Goal: Task Accomplishment & Management: Complete application form

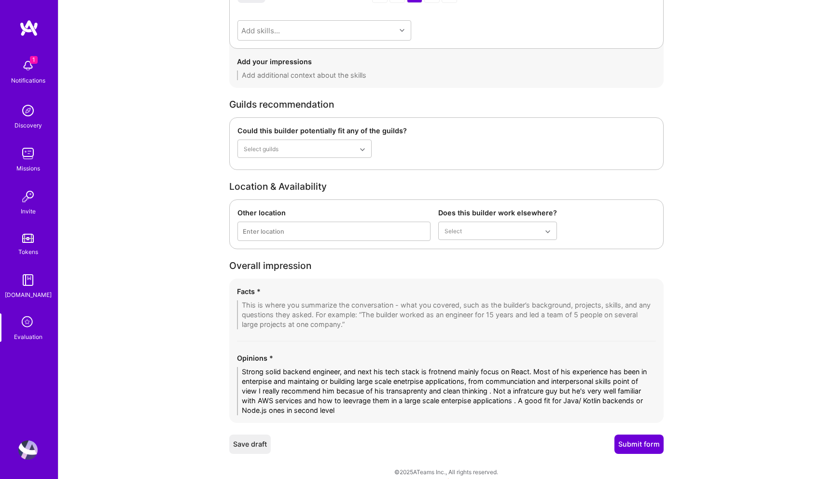
type textarea "Strong solid backend engineer, and next his tech stack is frotnend mainly focus…"
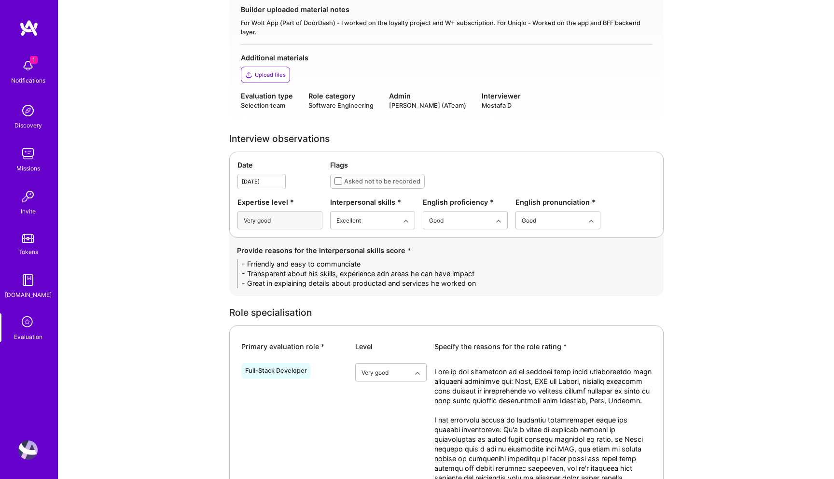
scroll to position [187, 0]
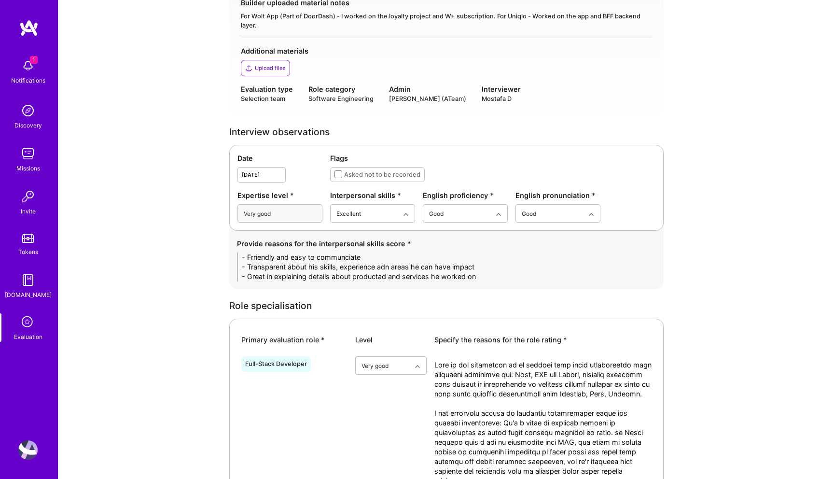
drag, startPoint x: 486, startPoint y: 277, endPoint x: 153, endPoint y: 224, distance: 337.1
paste textarea "• Friendly, approachable, and easy to communicate with. • Transparent about his…"
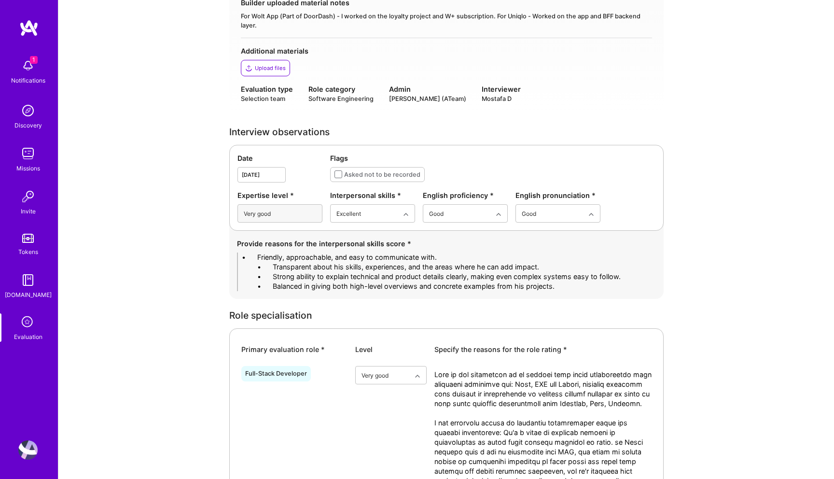
drag, startPoint x: 274, startPoint y: 257, endPoint x: 147, endPoint y: 252, distance: 127.0
drag, startPoint x: 272, startPoint y: 266, endPoint x: 180, endPoint y: 264, distance: 92.2
drag, startPoint x: 271, startPoint y: 275, endPoint x: 188, endPoint y: 275, distance: 83.0
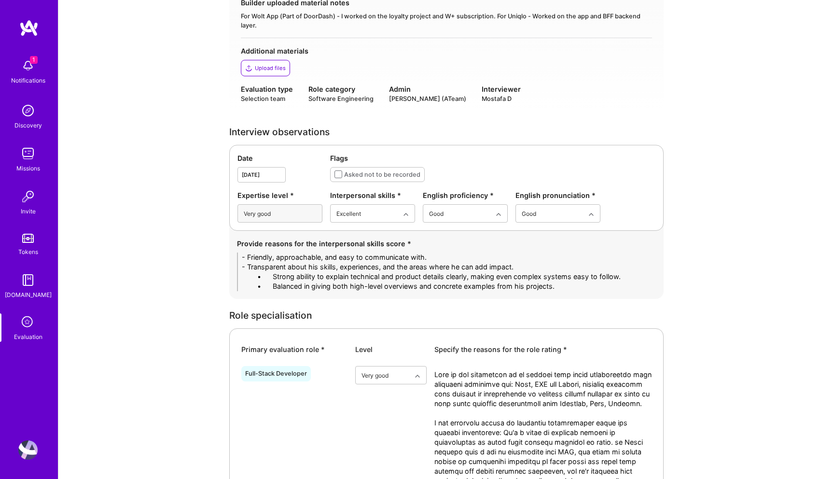
drag, startPoint x: 273, startPoint y: 286, endPoint x: 179, endPoint y: 283, distance: 93.7
drag, startPoint x: 527, startPoint y: 287, endPoint x: 195, endPoint y: 284, distance: 331.6
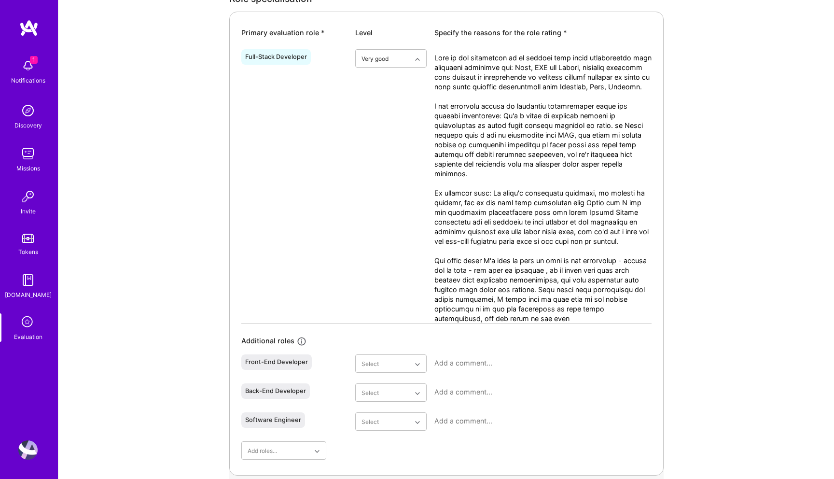
scroll to position [532, 0]
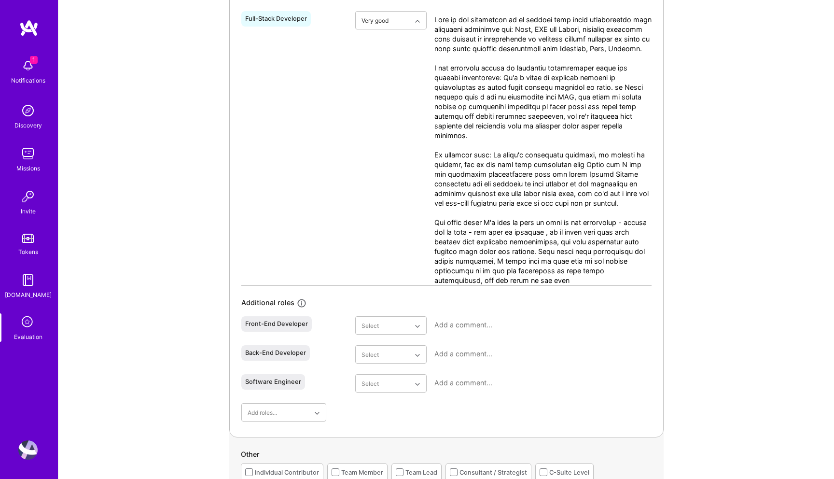
type textarea "- Friendly, approachable, and easy to communicate with. - Transparent about his…"
click at [471, 357] on textarea at bounding box center [542, 354] width 217 height 10
paste textarea "Akshay has strong backend expertise, especially in JVM-based technologies (Java…"
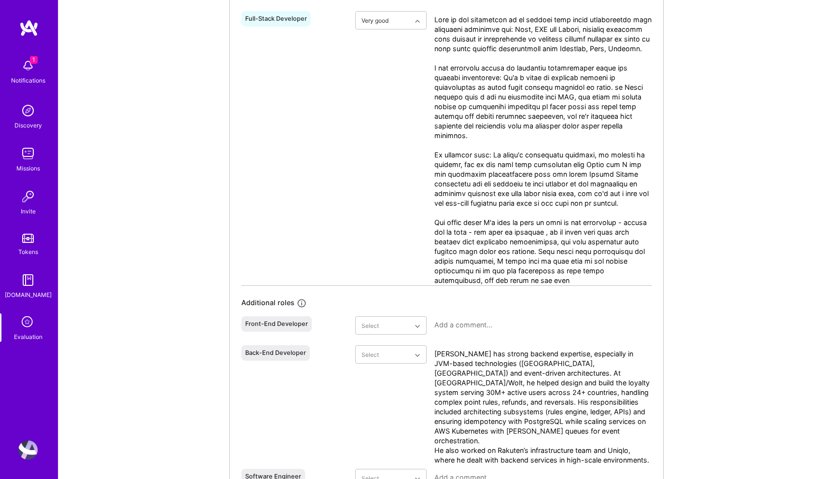
scroll to position [0, 0]
type textarea "Akshay has strong backend expertise, especially in JVM-based technologies (Java…"
click at [381, 448] on div "Very good" at bounding box center [390, 450] width 71 height 18
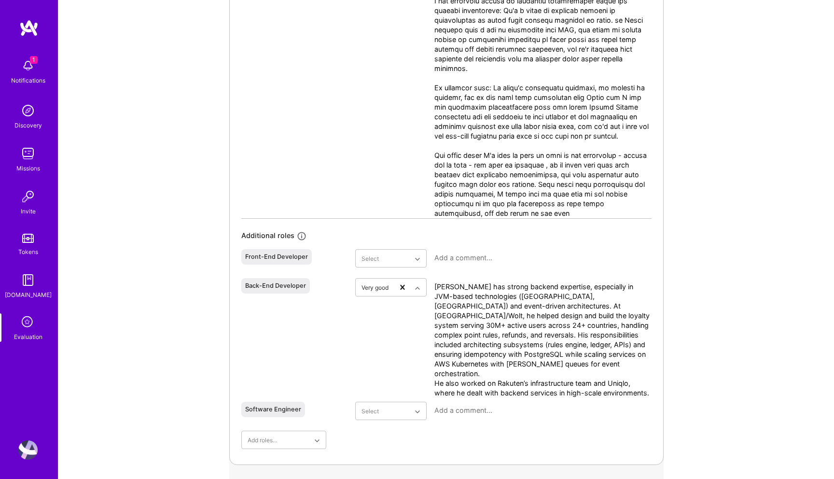
scroll to position [656, 0]
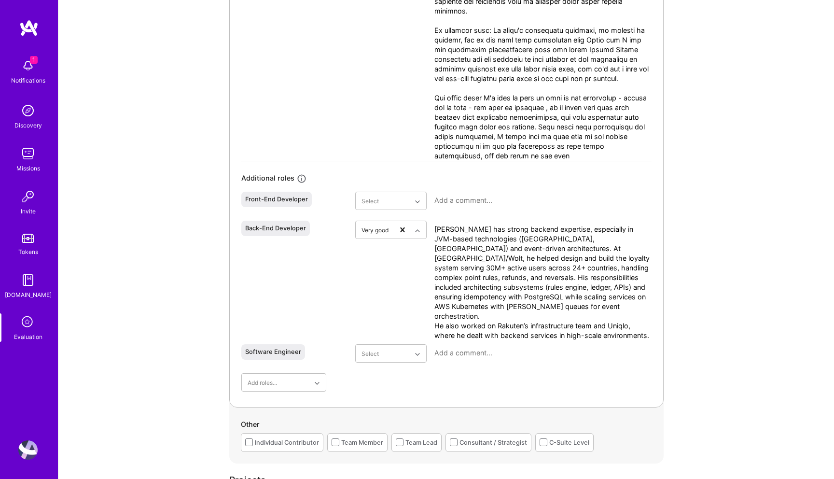
click at [485, 199] on textarea at bounding box center [542, 200] width 217 height 10
paste textarea "While backend is his main strength, Akshay has good frontend experience with Re…"
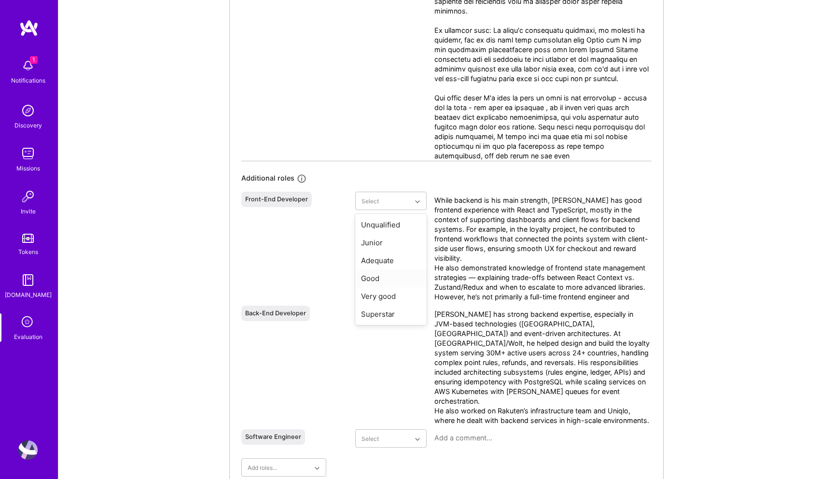
type textarea "While backend is his main strength, Akshay has good frontend experience with Re…"
click at [378, 275] on div "Good" at bounding box center [390, 278] width 71 height 18
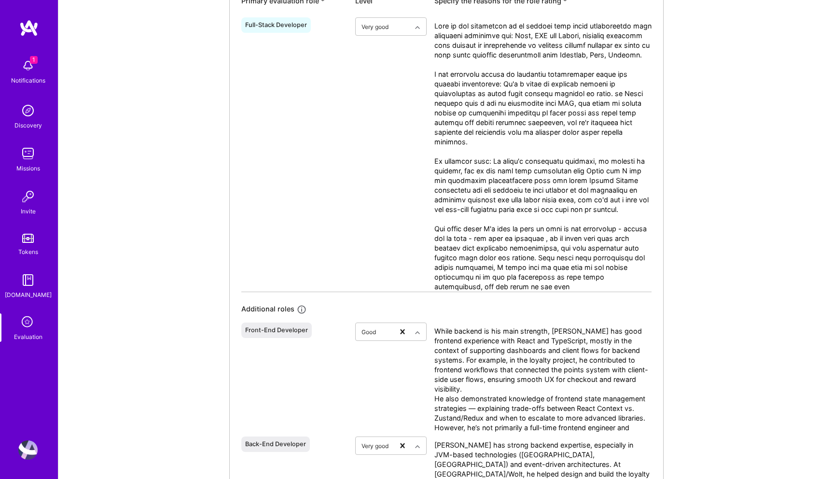
scroll to position [446, 0]
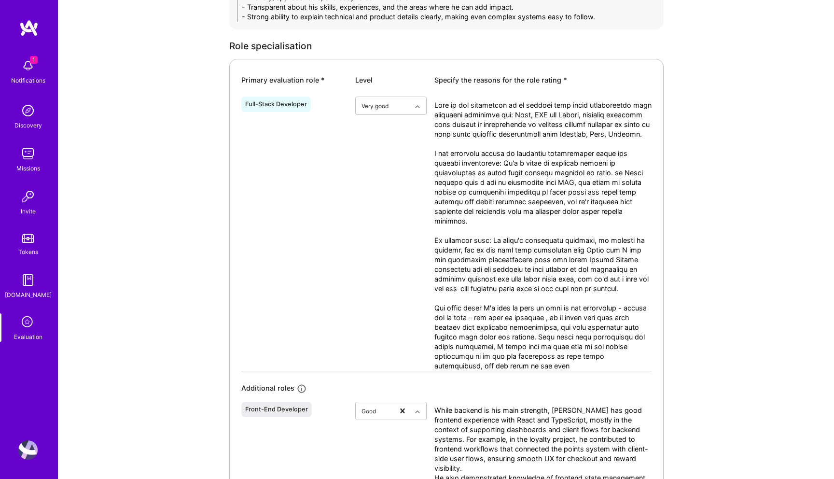
click at [501, 249] on textarea at bounding box center [542, 235] width 217 height 270
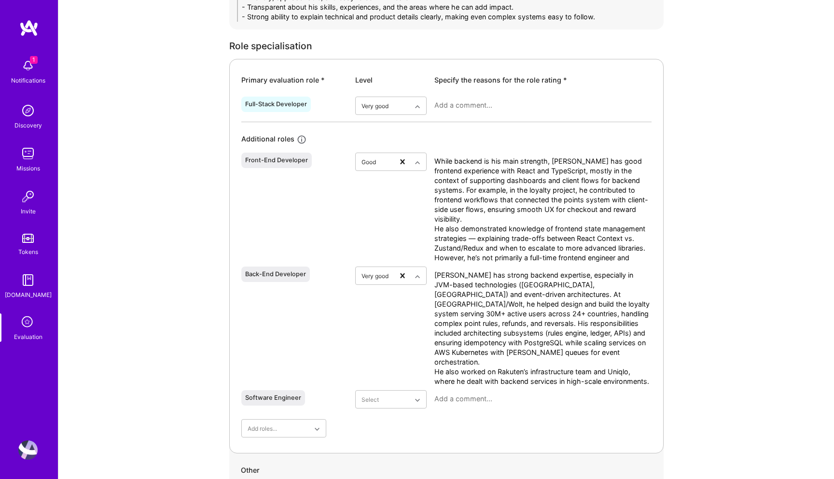
paste textarea "Akshay positions himself as a backend-focused full-stack developer. His sweet s…"
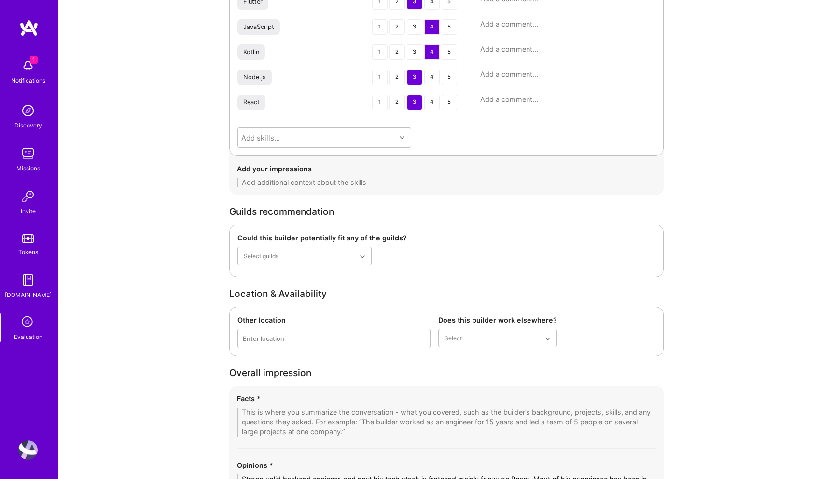
scroll to position [1738, 0]
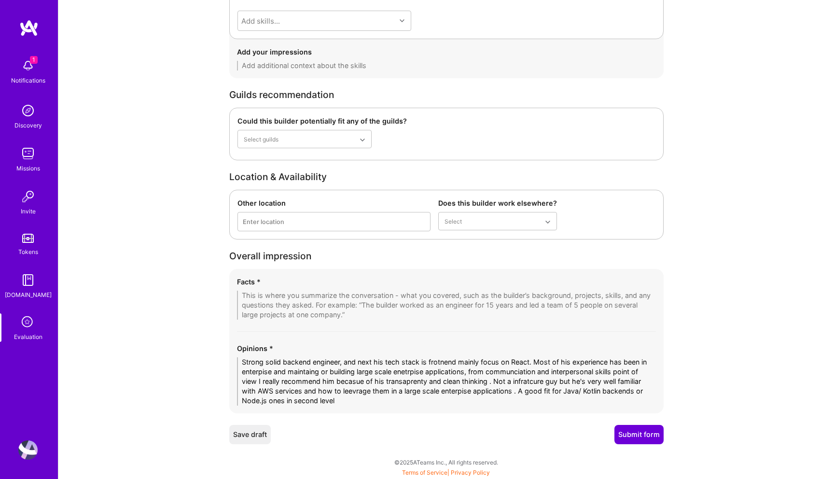
type textarea "Akshay positions himself as a backend-focused full-stack developer. His sweet s…"
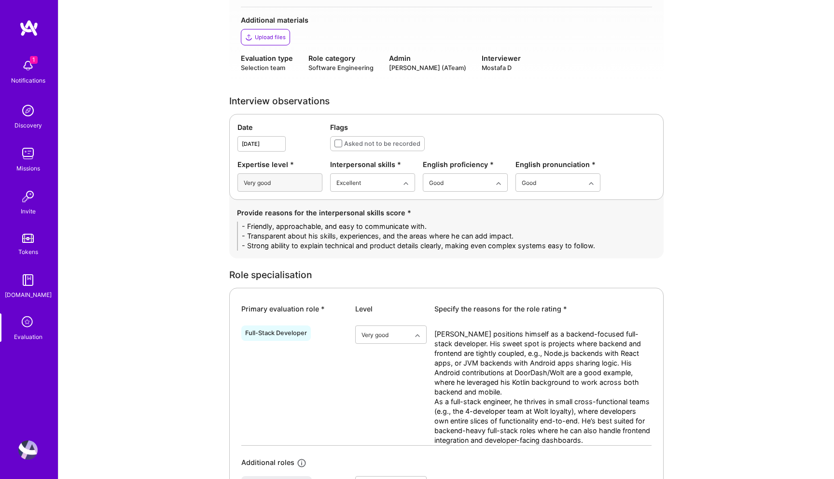
scroll to position [416, 0]
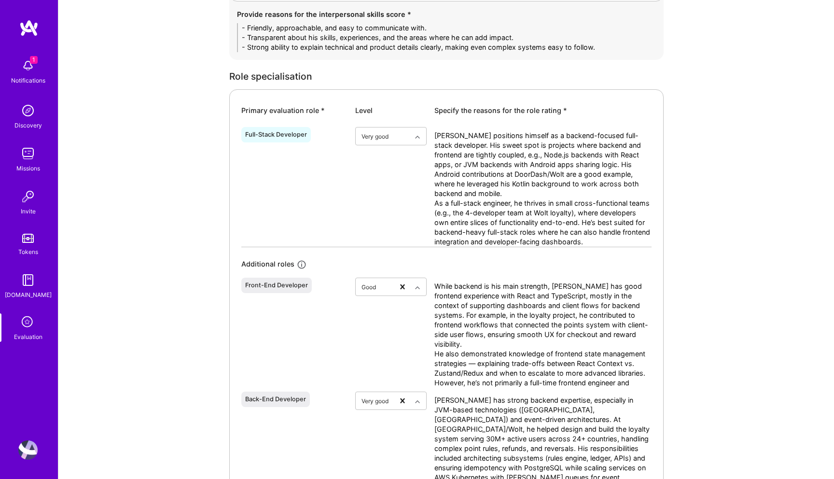
click at [436, 286] on textarea "While backend is his main strength, Akshay has good frontend experience with Re…" at bounding box center [542, 334] width 217 height 106
click at [435, 136] on textarea "Akshay positions himself as a backend-focused full-stack developer. His sweet s…" at bounding box center [542, 189] width 217 height 116
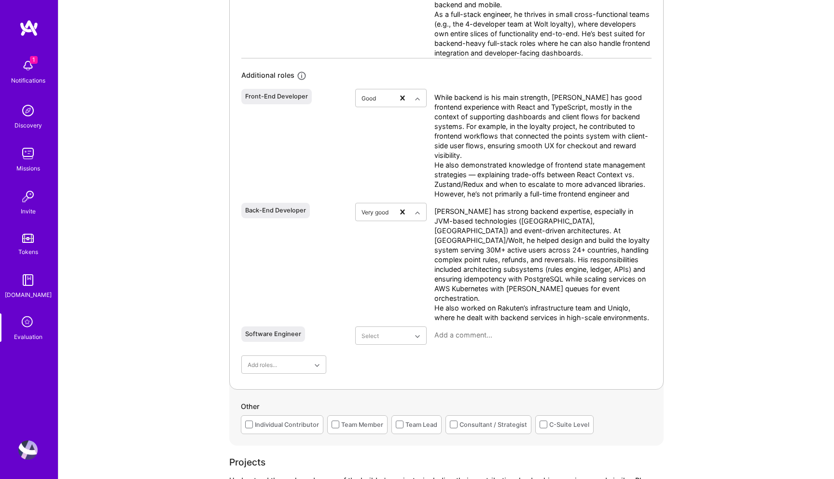
scroll to position [615, 0]
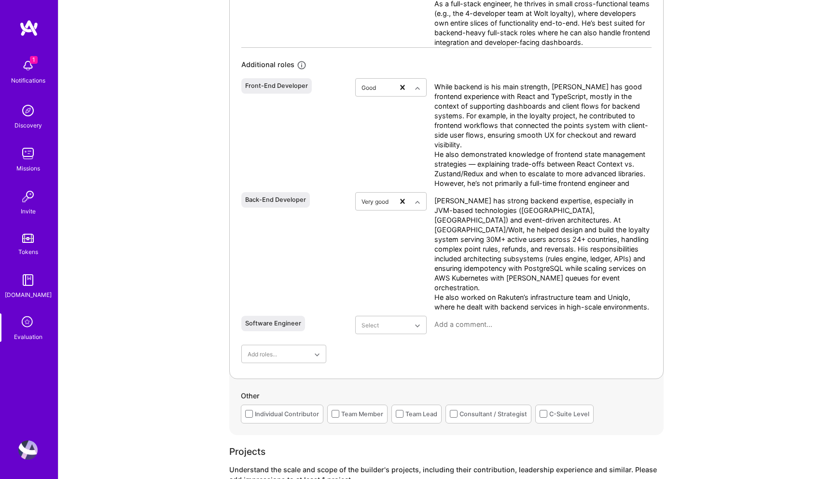
click at [433, 200] on div "Back-End Developer option Very good, selected. Select is focused ,type to refin…" at bounding box center [446, 250] width 410 height 124
click at [436, 201] on textarea "Akshay has strong backend expertise, especially in JVM-based technologies (Java…" at bounding box center [542, 254] width 217 height 116
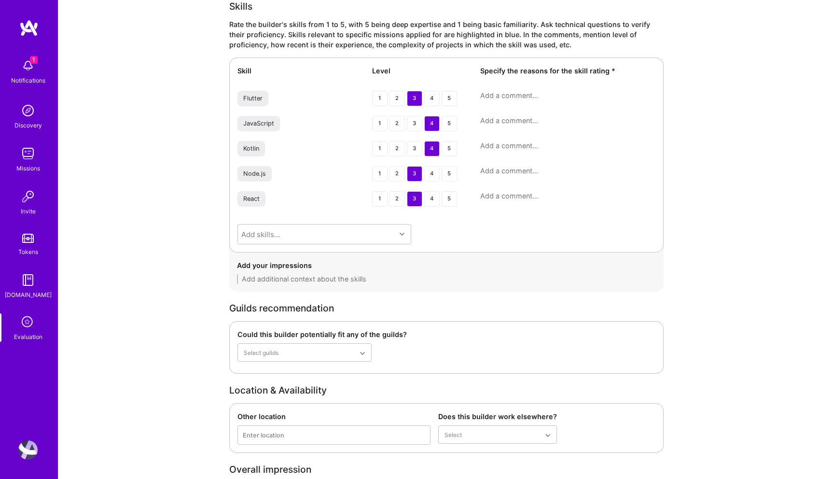
scroll to position [1738, 0]
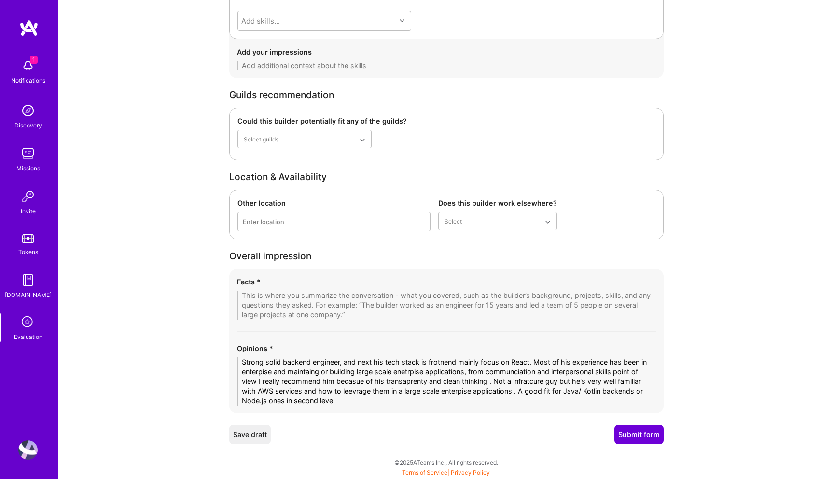
click at [349, 388] on textarea "Strong solid backend engineer, and next his tech stack is frotnend mainly focus…" at bounding box center [446, 381] width 419 height 48
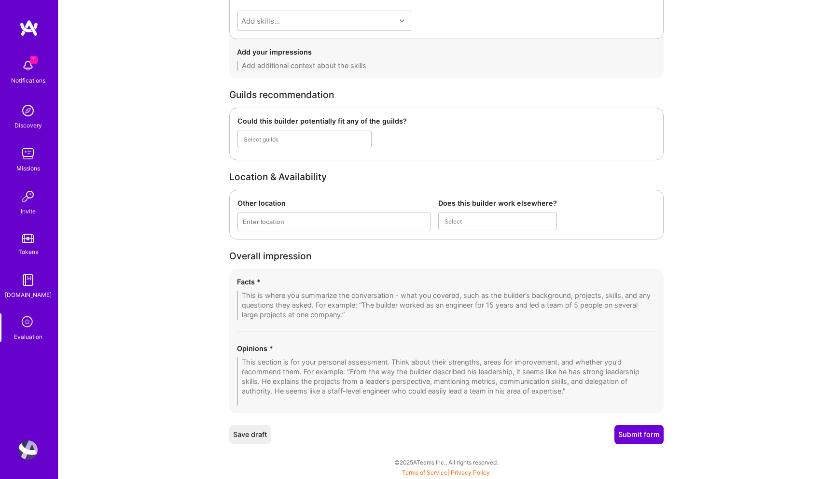
scroll to position [1729, 0]
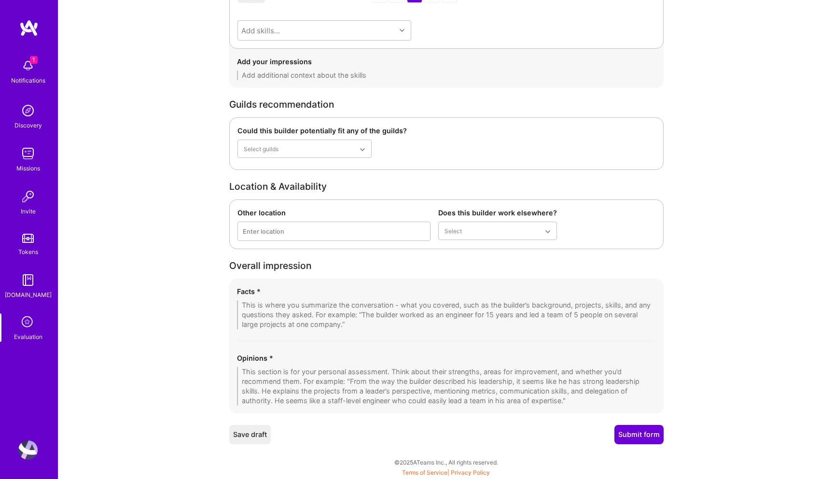
paste textarea "Strong backend-focused engineer with solid experience in enterprise-scale appli…"
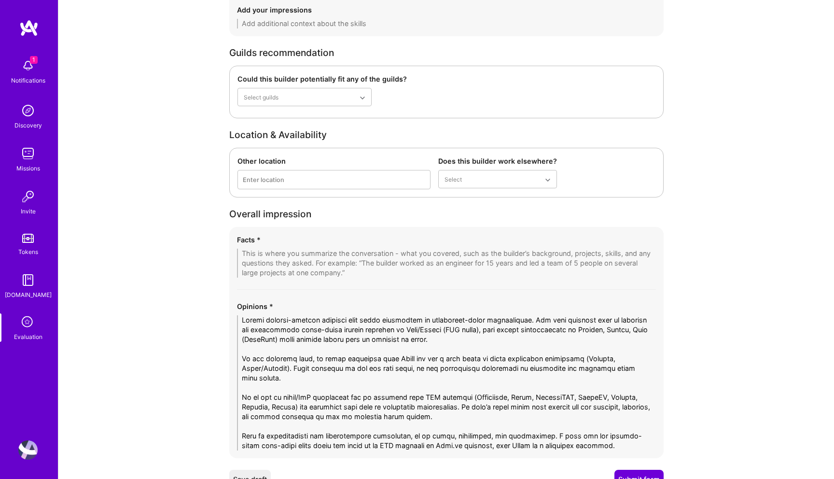
scroll to position [1825, 0]
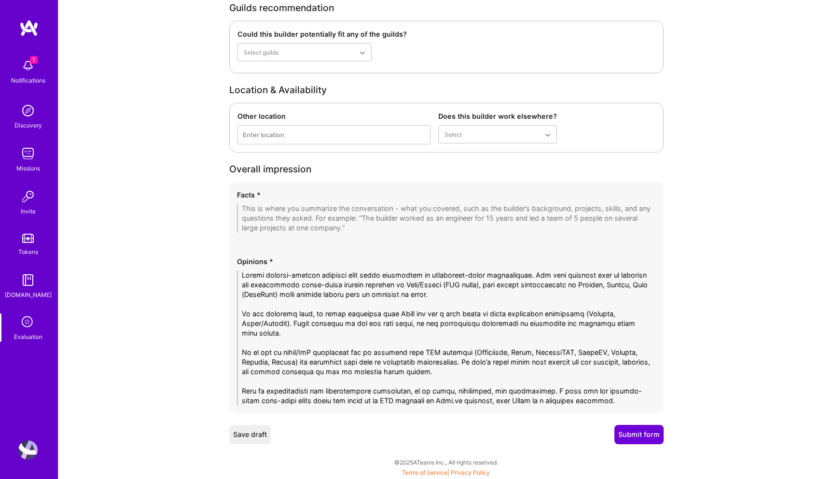
type textarea "Strong backend-focused engineer with solid experience in enterprise-scale appli…"
click at [311, 214] on textarea at bounding box center [446, 218] width 419 height 29
paste textarea "1. Career Journey • 9 years in Tokyo. • Worked at Rakuten HQ, then Uniqlo (3 ye…"
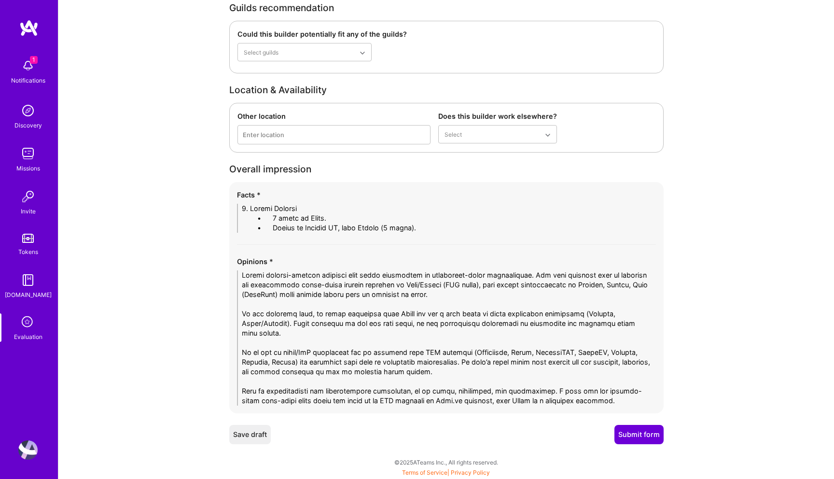
scroll to position [0, 0]
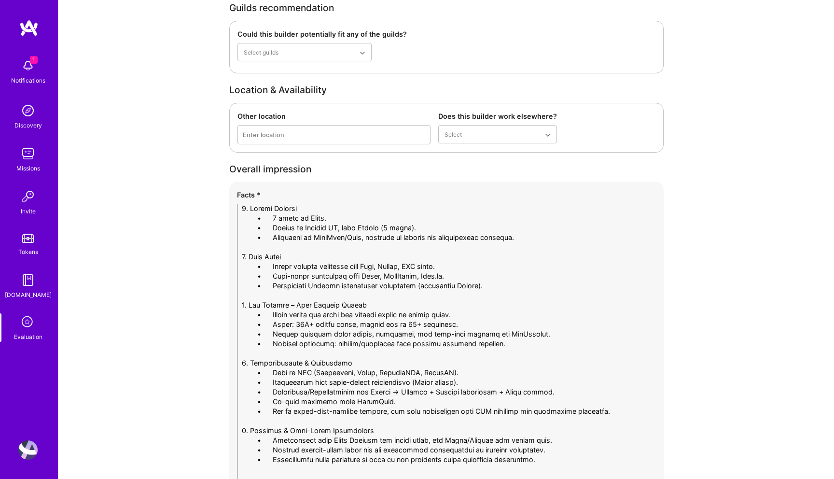
click at [253, 213] on textarea at bounding box center [446, 344] width 419 height 280
drag, startPoint x: 272, startPoint y: 219, endPoint x: 208, endPoint y: 219, distance: 64.7
drag, startPoint x: 271, startPoint y: 224, endPoint x: 200, endPoint y: 224, distance: 70.9
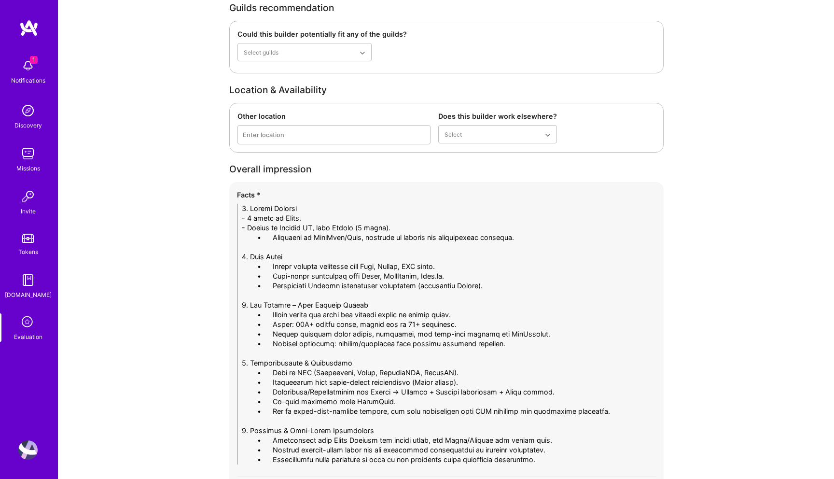
drag, startPoint x: 273, startPoint y: 237, endPoint x: 171, endPoint y: 236, distance: 101.8
drag, startPoint x: 271, startPoint y: 268, endPoint x: 181, endPoint y: 268, distance: 89.3
drag, startPoint x: 272, startPoint y: 277, endPoint x: 164, endPoint y: 277, distance: 108.6
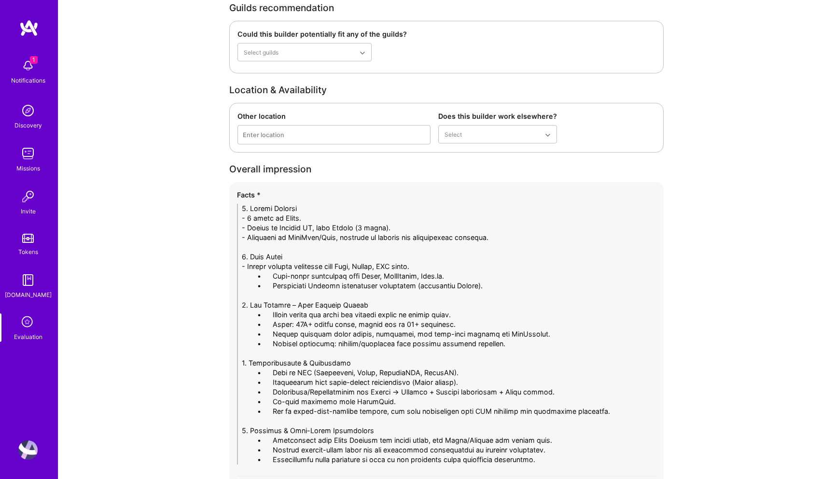
drag, startPoint x: 271, startPoint y: 285, endPoint x: 157, endPoint y: 285, distance: 114.4
drag, startPoint x: 273, startPoint y: 316, endPoint x: 165, endPoint y: 316, distance: 107.6
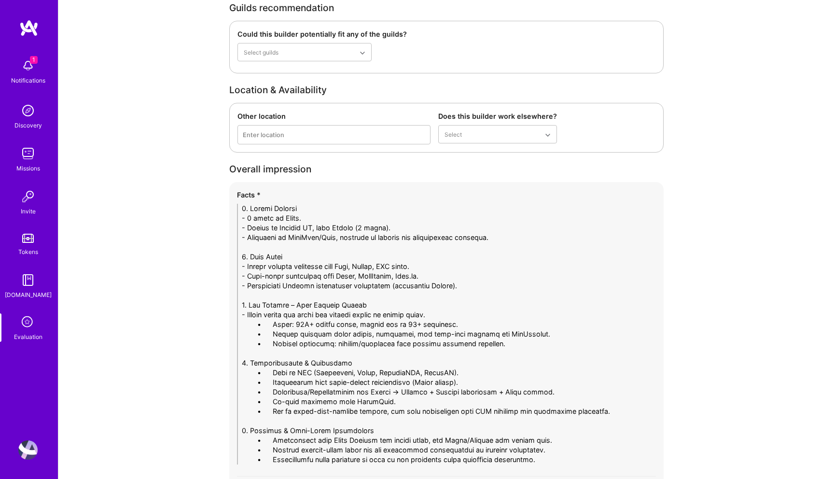
drag, startPoint x: 272, startPoint y: 326, endPoint x: 170, endPoint y: 326, distance: 101.8
drag, startPoint x: 273, startPoint y: 336, endPoint x: 187, endPoint y: 336, distance: 85.4
drag, startPoint x: 272, startPoint y: 346, endPoint x: 174, endPoint y: 346, distance: 98.0
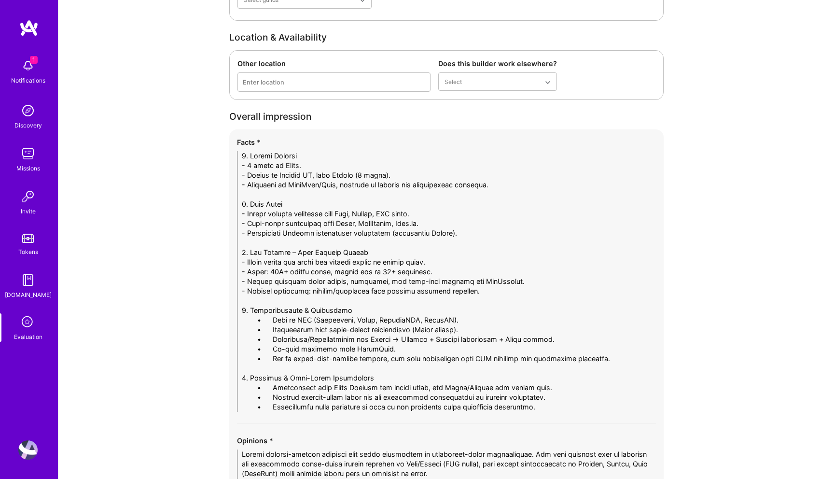
scroll to position [1880, 0]
drag, startPoint x: 273, startPoint y: 317, endPoint x: 170, endPoint y: 317, distance: 102.8
drag, startPoint x: 274, startPoint y: 328, endPoint x: 126, endPoint y: 318, distance: 147.5
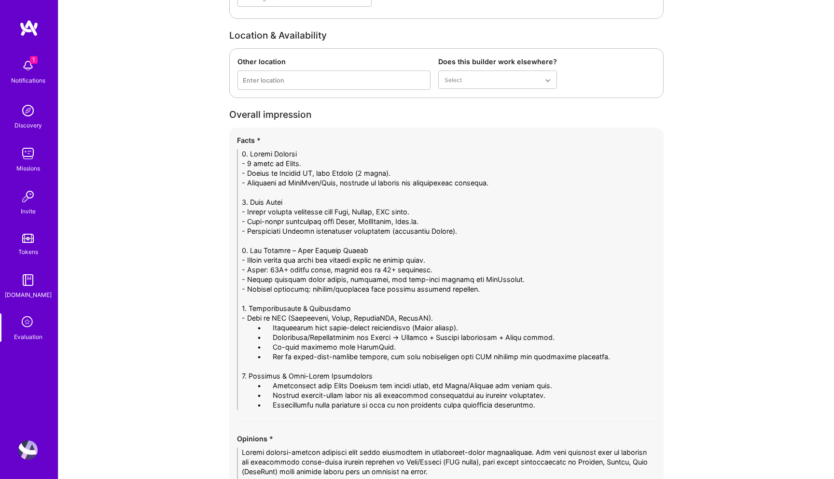
click at [275, 334] on textarea at bounding box center [446, 279] width 419 height 261
drag, startPoint x: 273, startPoint y: 326, endPoint x: 166, endPoint y: 326, distance: 106.7
drag, startPoint x: 271, startPoint y: 337, endPoint x: 163, endPoint y: 337, distance: 108.1
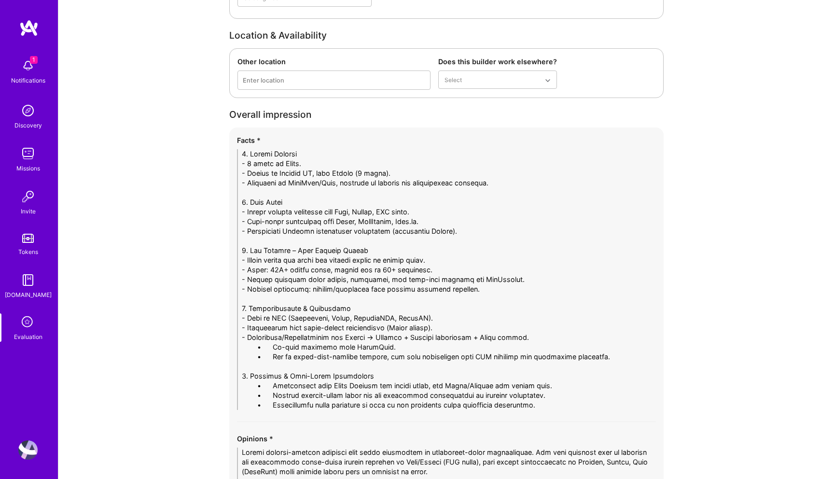
drag, startPoint x: 272, startPoint y: 348, endPoint x: 172, endPoint y: 348, distance: 99.9
drag, startPoint x: 273, startPoint y: 355, endPoint x: 187, endPoint y: 355, distance: 85.9
drag, startPoint x: 272, startPoint y: 383, endPoint x: 179, endPoint y: 383, distance: 92.7
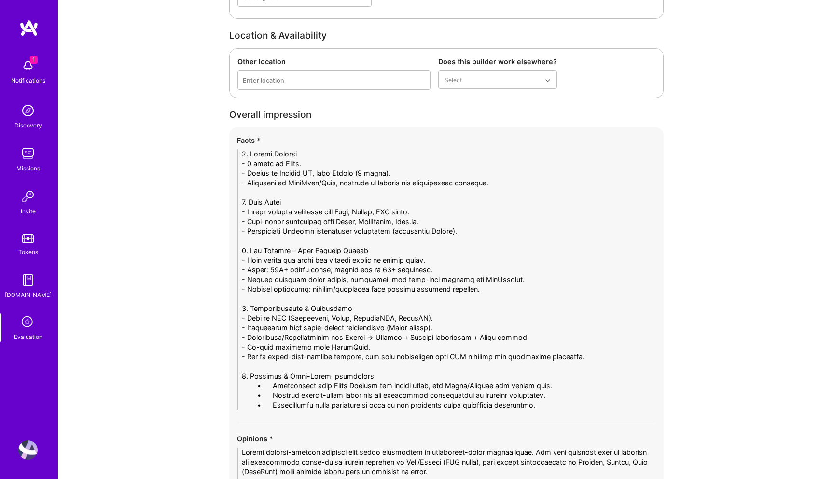
drag, startPoint x: 273, startPoint y: 395, endPoint x: 139, endPoint y: 395, distance: 134.2
drag, startPoint x: 271, startPoint y: 406, endPoint x: 138, endPoint y: 406, distance: 133.2
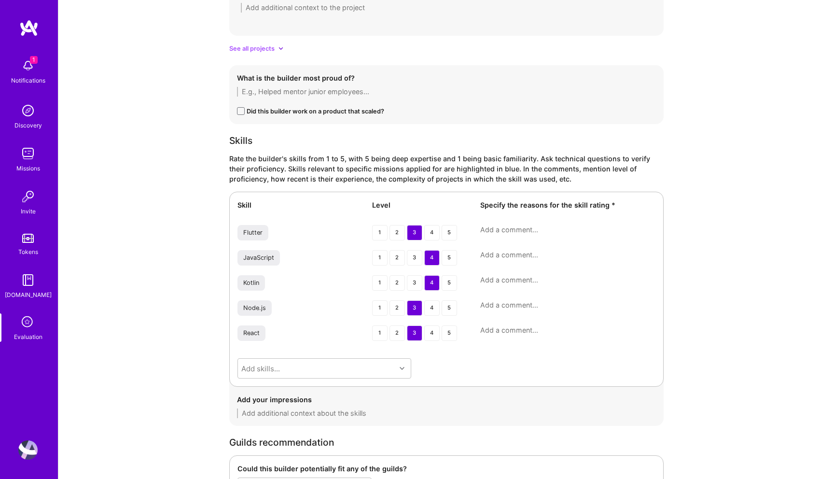
scroll to position [1434, 0]
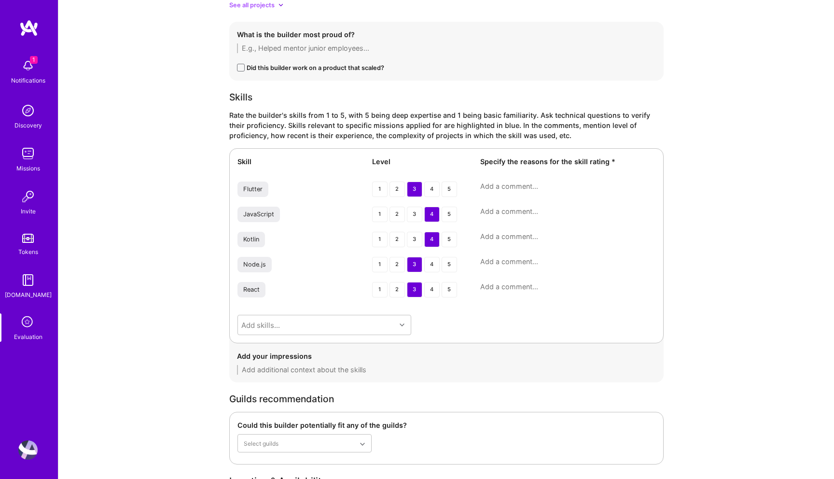
type textarea "1. Career Journey - 9 years in Tokyo. - Worked at Rakuten HQ, then Uniqlo (3 ye…"
click at [541, 188] on textarea at bounding box center [567, 186] width 175 height 10
paste textarea "Some exposure but not a primary focus. Mentioned more as a side skill rather th…"
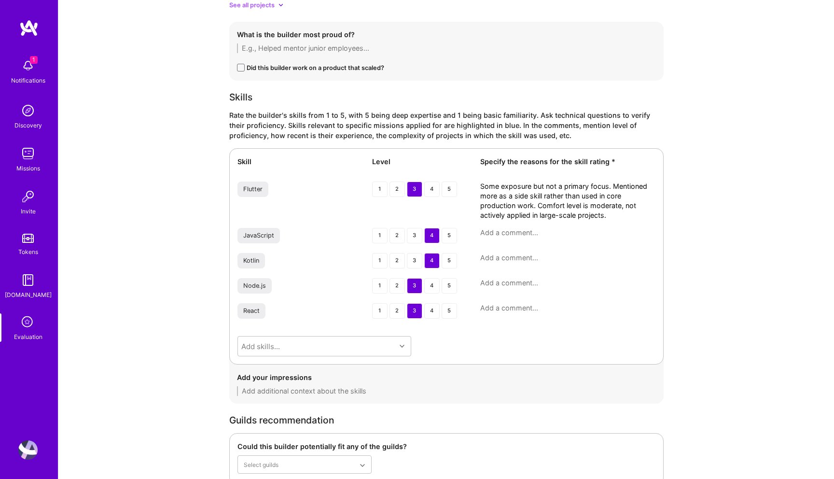
type textarea "Some exposure but not a primary focus. Mentioned more as a side skill rather th…"
click at [494, 229] on textarea at bounding box center [567, 233] width 175 height 10
paste textarea "Used extensively across multiple roles, especially for internal dashboards and …"
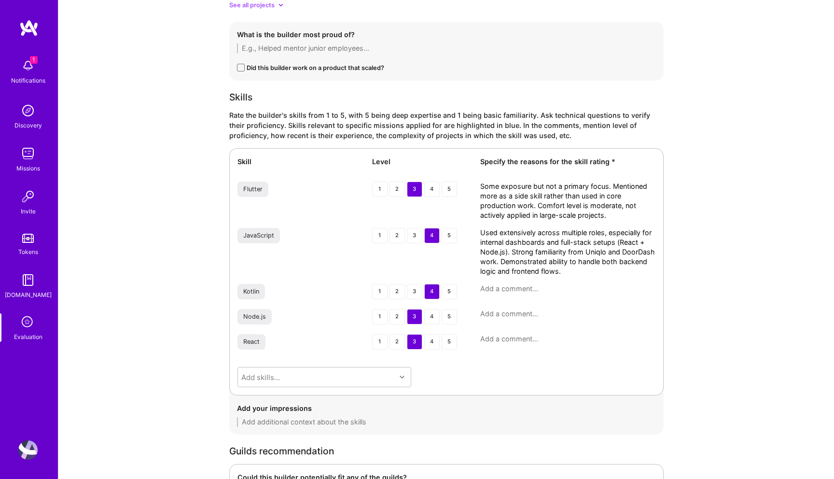
type textarea "Used extensively across multiple roles, especially for internal dashboards and …"
click at [526, 285] on textarea at bounding box center [567, 289] width 175 height 10
paste textarea "Primary backend language at DoorDash/Wolt. Designed and built loyalty and subsc…"
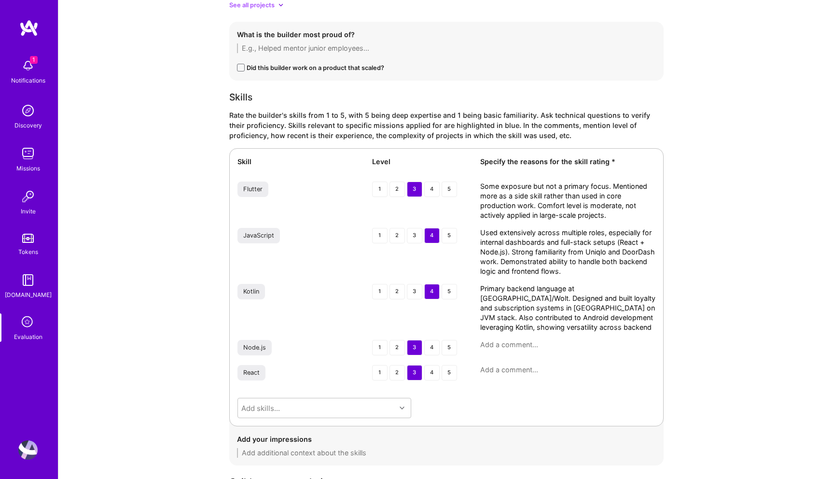
type textarea "Primary backend language at DoorDash/Wolt. Designed and built loyalty and subsc…"
click at [506, 340] on textarea at bounding box center [567, 345] width 175 height 10
paste textarea "Comfortable when Node.js is paired with React in full-stack projects. Has imple…"
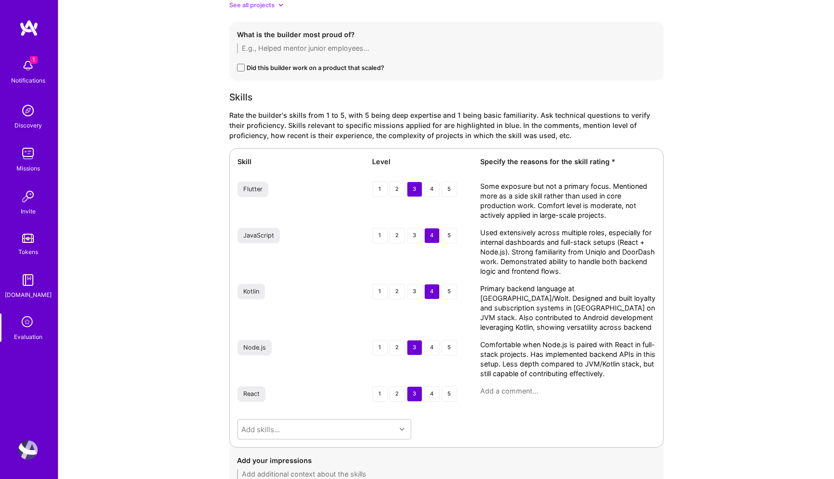
type textarea "Comfortable when Node.js is paired with React in full-stack projects. Has imple…"
click at [495, 389] on textarea at bounding box center [567, 391] width 175 height 10
paste textarea "Worked on internal dashboards and client-side flows in React. Uses React Contex…"
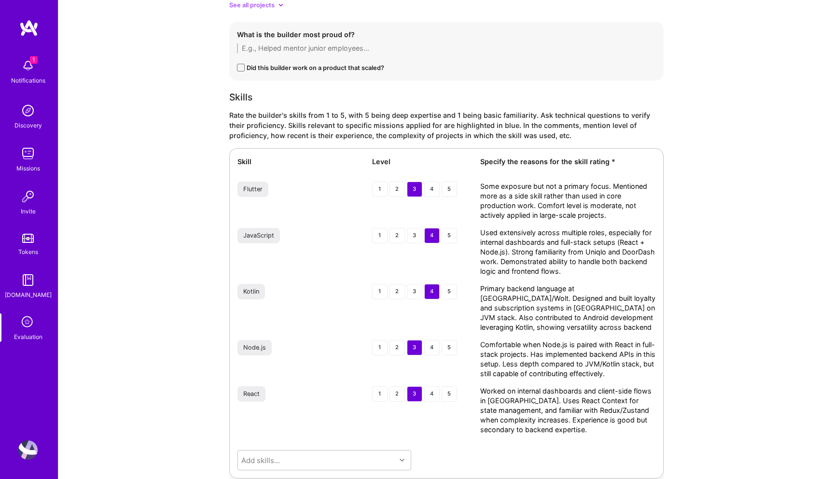
click at [550, 419] on textarea "Worked on internal dashboards and client-side flows in React. Uses React Contex…" at bounding box center [567, 410] width 175 height 48
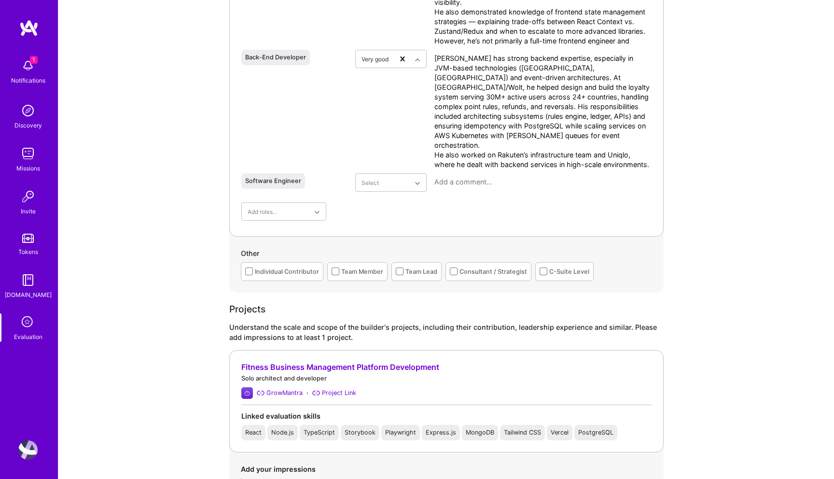
scroll to position [782, 0]
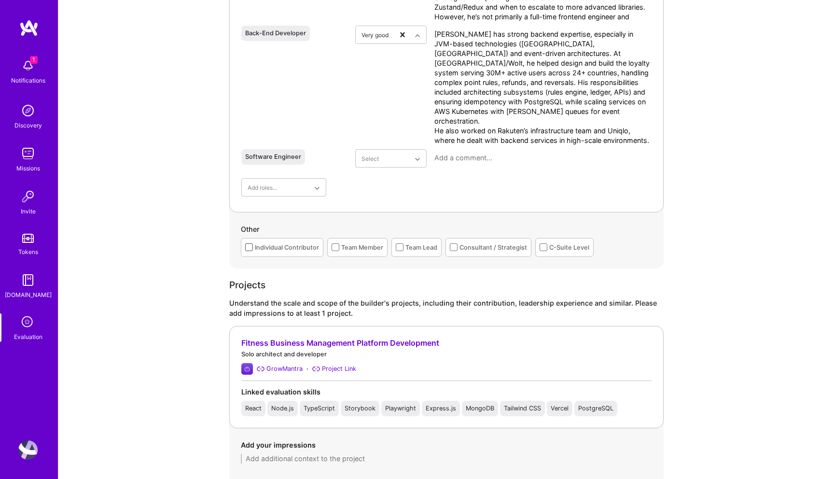
type textarea "Worked on internal dashboards and client-side flows in React. Uses React Contex…"
click at [250, 247] on span at bounding box center [249, 247] width 8 height 8
click at [0, 0] on input "checkbox" at bounding box center [0, 0] width 0 height 0
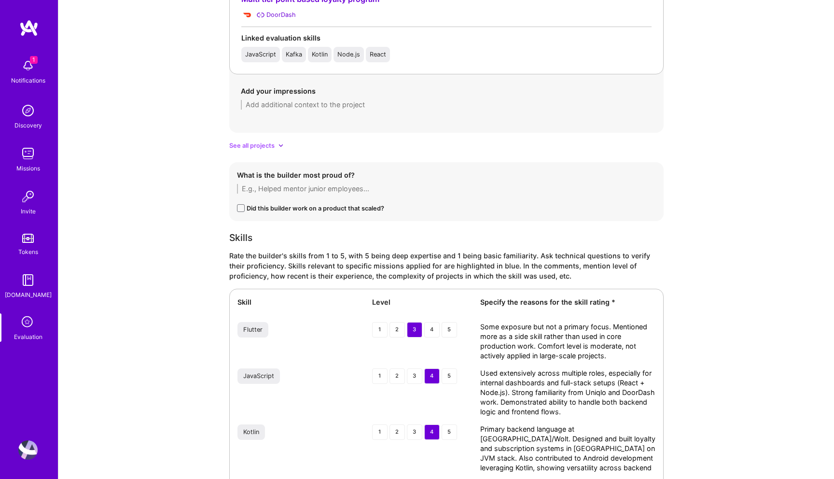
scroll to position [1096, 0]
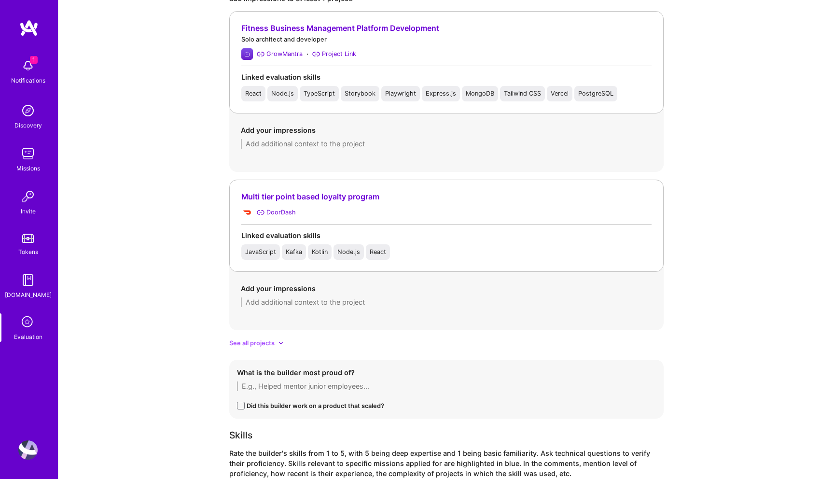
click at [277, 339] on div "See all projects" at bounding box center [446, 343] width 434 height 10
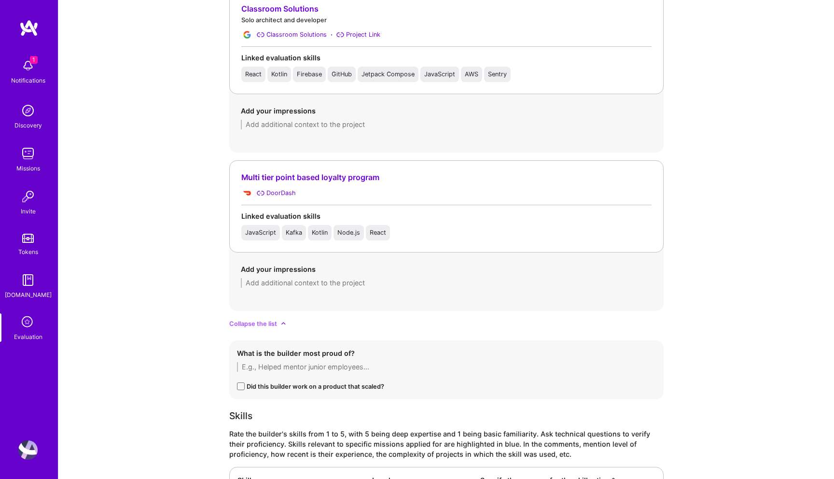
scroll to position [1288, 0]
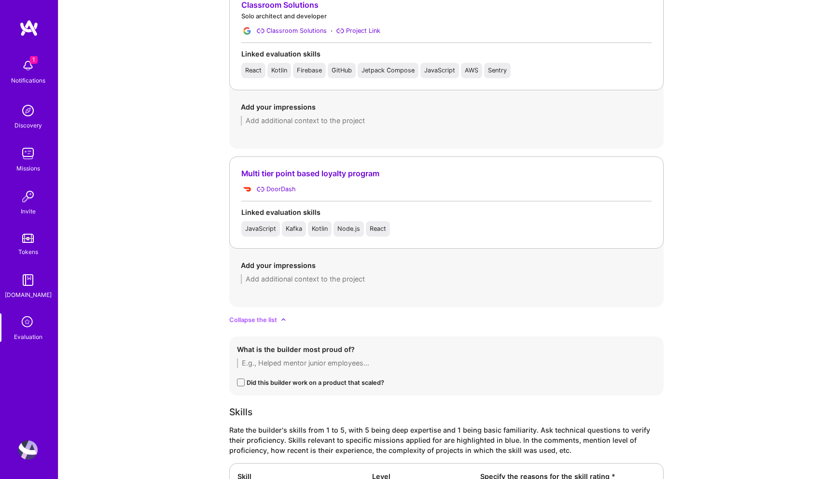
click at [277, 339] on div "What is the builder most proud of? Did this builder work on a product that scal…" at bounding box center [446, 365] width 434 height 59
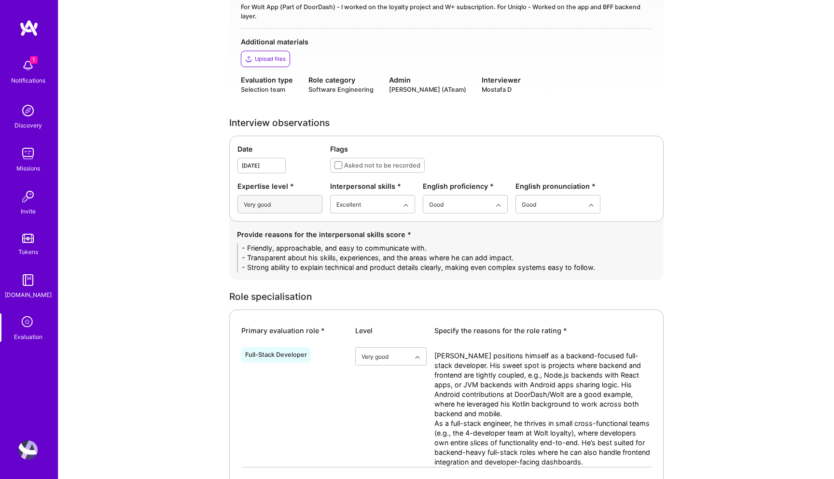
scroll to position [0, 0]
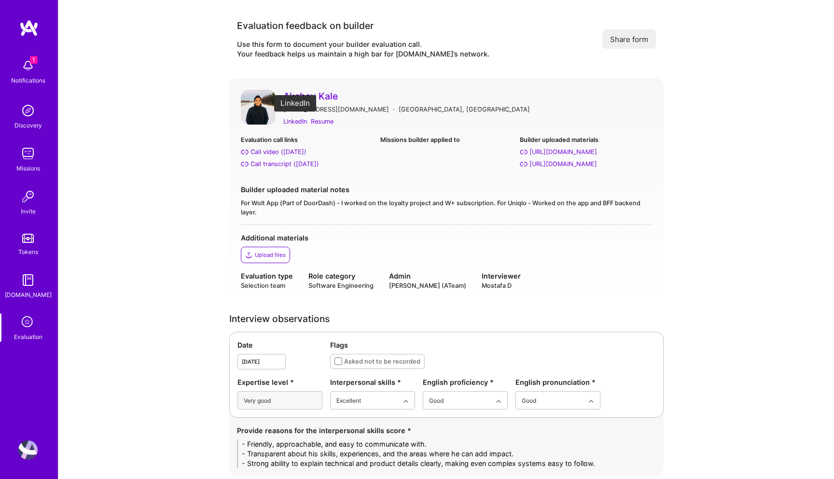
click at [297, 122] on div "LinkedIn" at bounding box center [295, 121] width 24 height 10
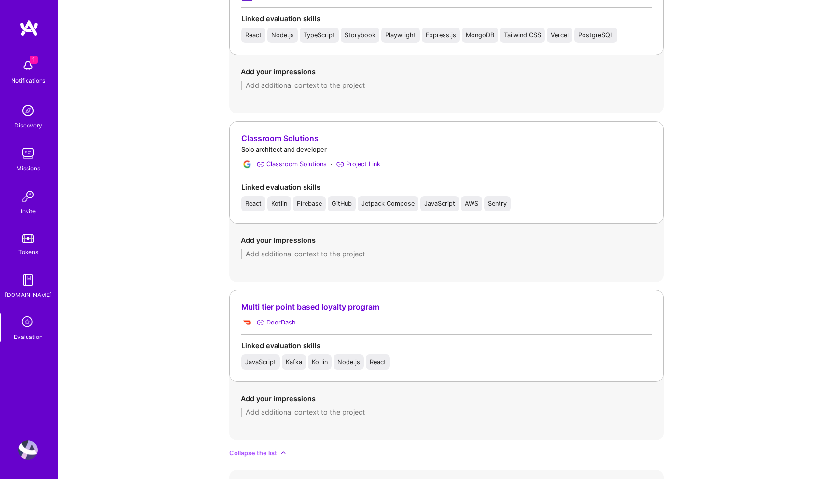
scroll to position [1163, 0]
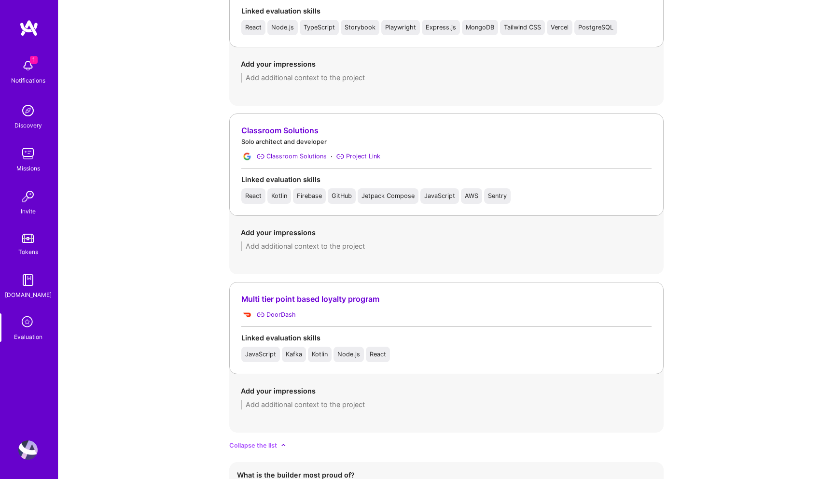
click at [269, 406] on textarea at bounding box center [446, 405] width 411 height 10
paste textarea "He contributed to the design and implementation of DoorDash/Wolt’s multi-tier l…"
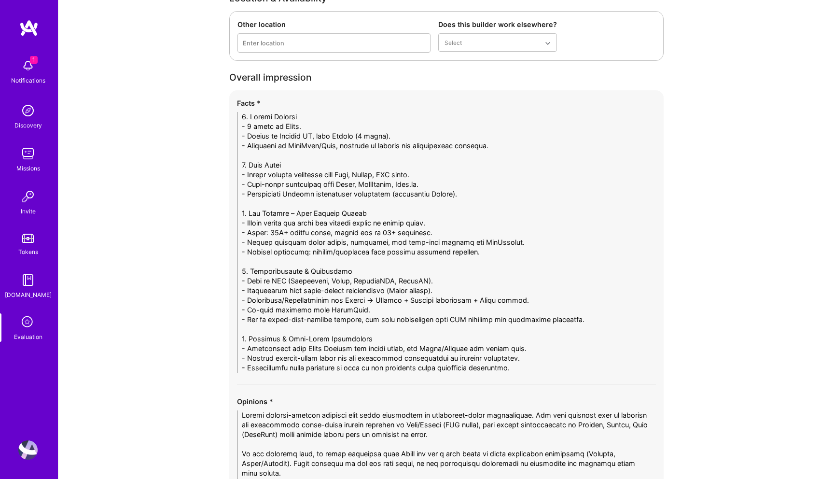
scroll to position [2399, 0]
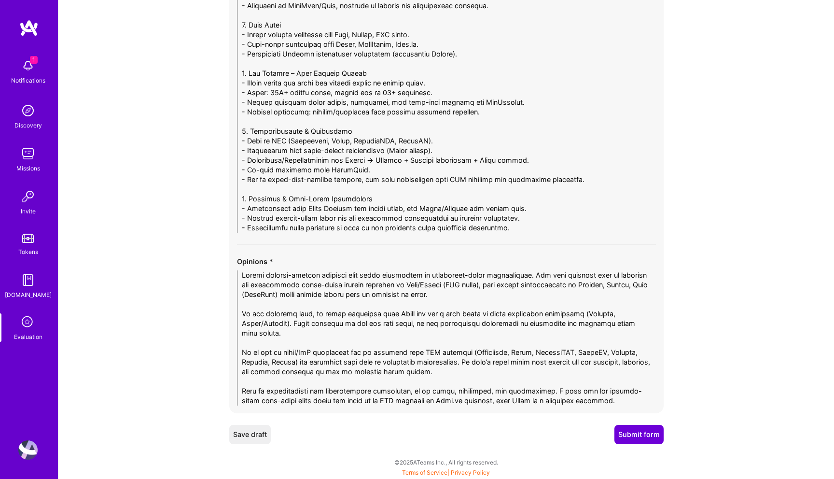
type textarea "He contributed to the design and implementation of DoorDash/Wolt’s multi-tier l…"
click at [630, 430] on button "Submit form" at bounding box center [638, 434] width 49 height 19
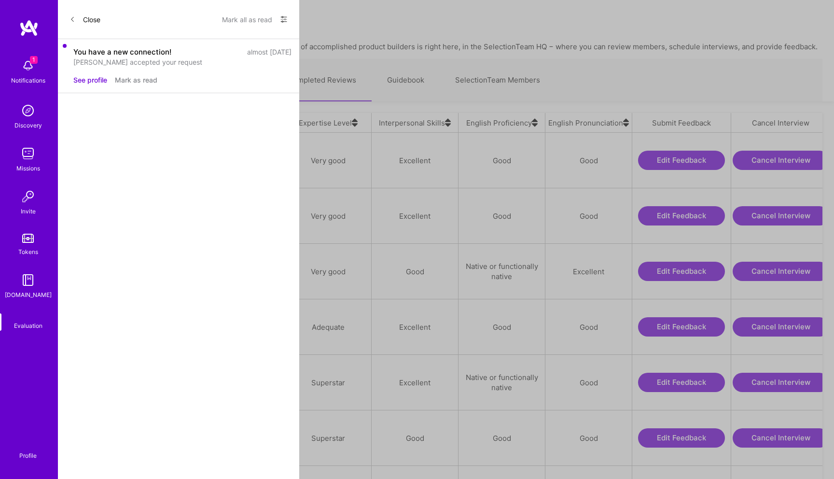
scroll to position [377, 752]
drag, startPoint x: 151, startPoint y: 155, endPoint x: 106, endPoint y: 152, distance: 45.4
click at [106, 152] on div "Akshay Kale" at bounding box center [123, 160] width 106 height 55
click at [123, 156] on div "Akshay Kale" at bounding box center [103, 160] width 42 height 12
click at [226, 81] on link "Upcoming Interviews" at bounding box center [220, 80] width 103 height 42
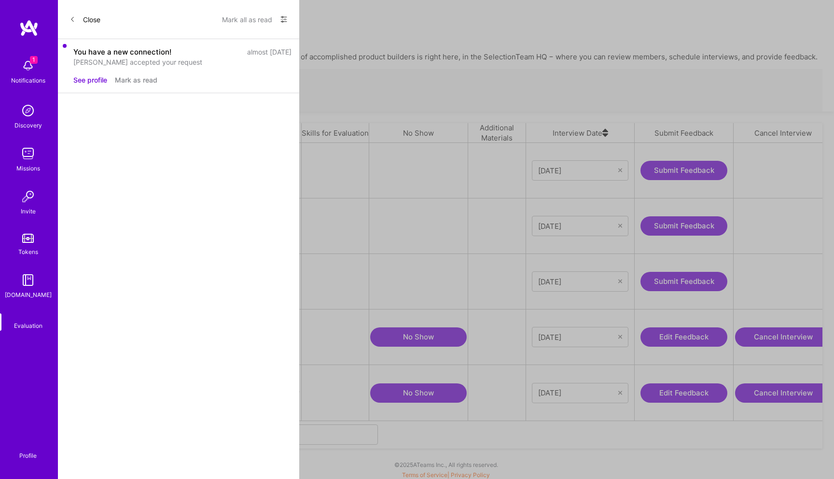
scroll to position [277, 752]
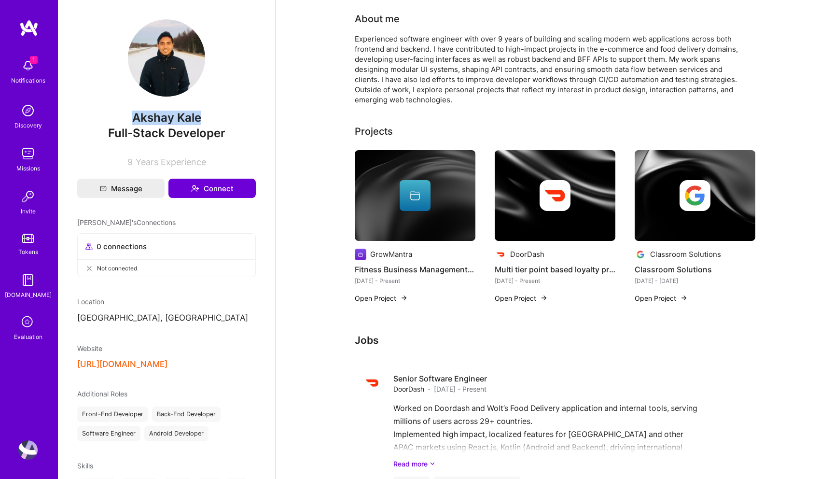
drag, startPoint x: 201, startPoint y: 116, endPoint x: 128, endPoint y: 116, distance: 72.9
click at [128, 116] on span "Akshay Kale" at bounding box center [166, 118] width 179 height 14
copy span "Akshay Kale"
click at [35, 320] on icon at bounding box center [28, 322] width 18 height 18
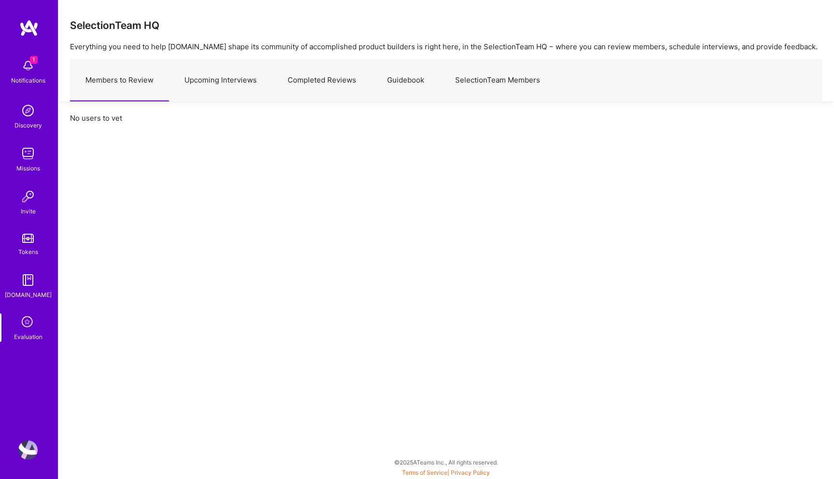
click at [237, 79] on link "Upcoming Interviews" at bounding box center [220, 80] width 103 height 42
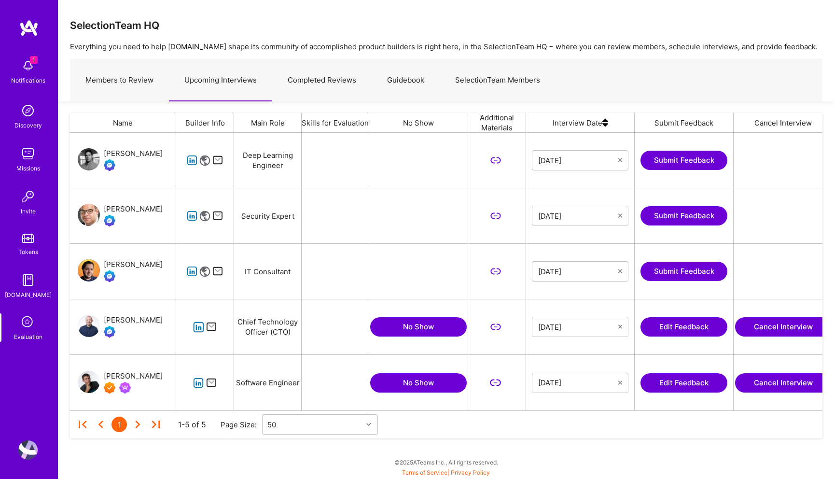
scroll to position [277, 752]
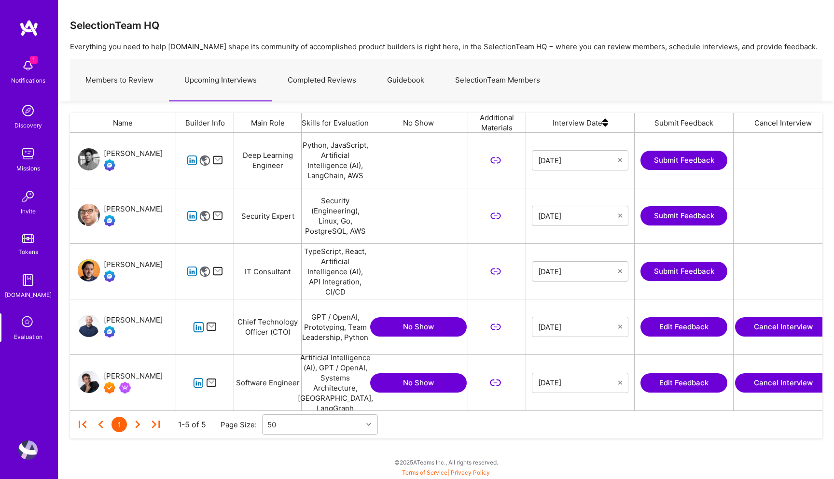
click at [660, 383] on button "Edit Feedback" at bounding box center [683, 382] width 87 height 19
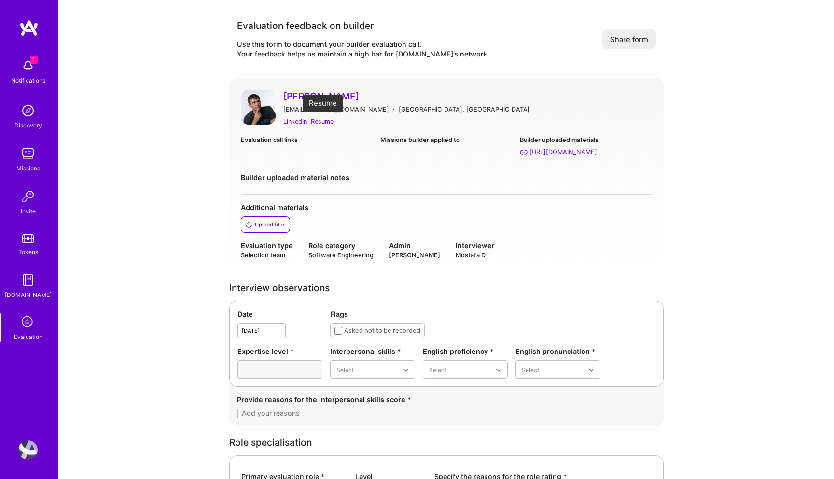
click at [317, 123] on div "Resume" at bounding box center [322, 121] width 23 height 10
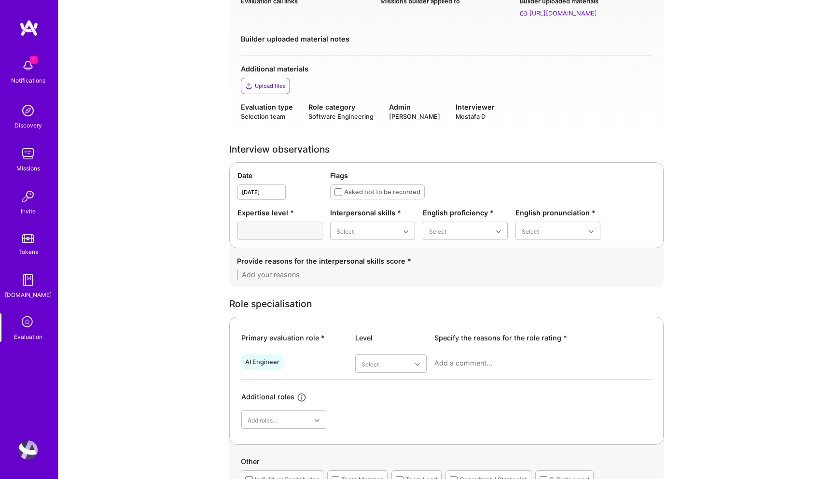
scroll to position [144, 0]
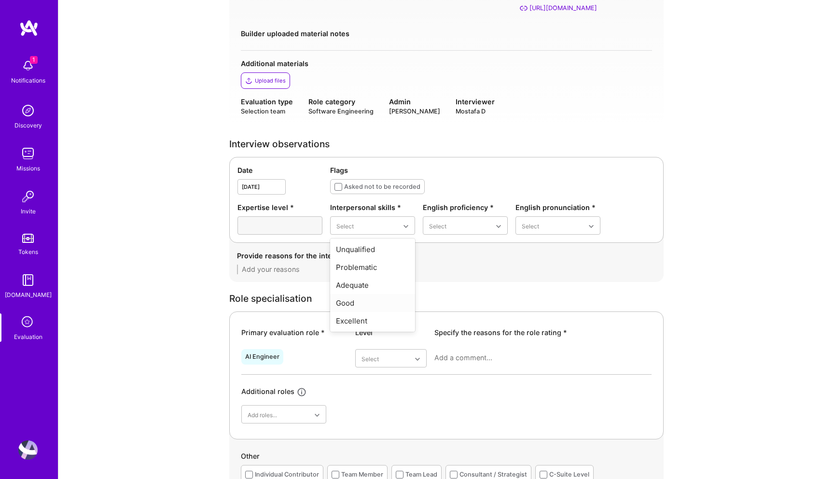
click at [348, 298] on div "Good" at bounding box center [372, 303] width 85 height 18
click at [451, 282] on div "Good" at bounding box center [465, 285] width 85 height 18
click at [537, 288] on div "Good" at bounding box center [557, 285] width 85 height 18
click at [417, 267] on textarea at bounding box center [446, 269] width 419 height 10
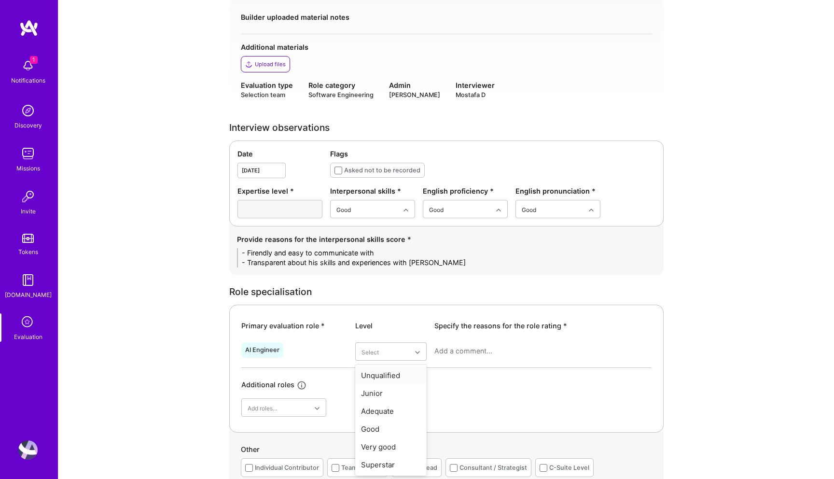
scroll to position [161, 0]
type textarea "- Firendly and easy to communicate with - Transparent about his skills and expe…"
click at [386, 410] on div "Adequate" at bounding box center [390, 411] width 71 height 18
click at [451, 357] on div at bounding box center [542, 354] width 217 height 25
click at [457, 338] on div "AI Engineer option Adequate, selected. Select is focused ,type to refine list, …" at bounding box center [446, 352] width 410 height 29
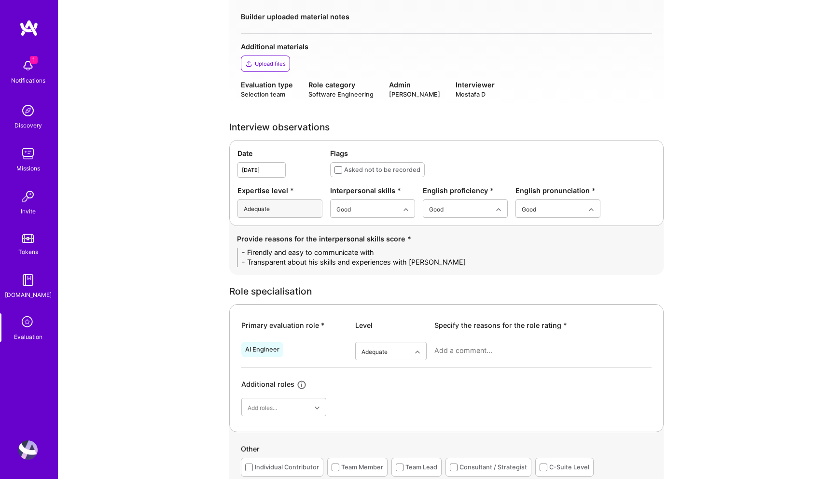
click at [456, 349] on textarea at bounding box center [542, 351] width 217 height 10
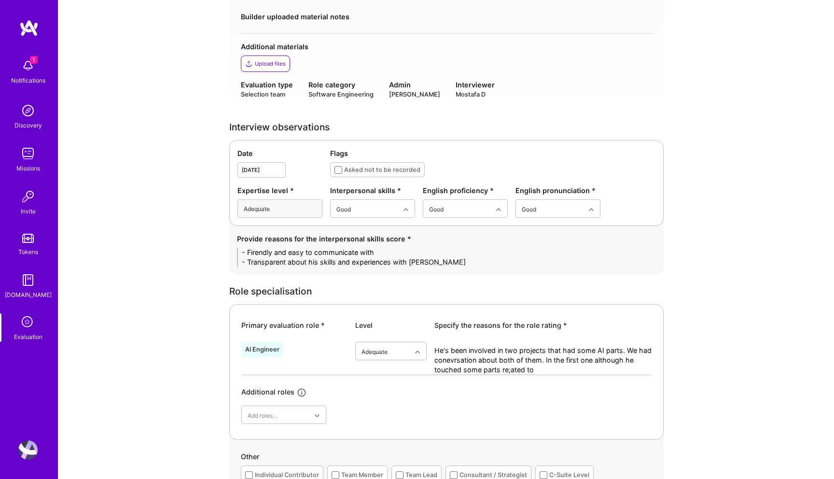
click at [635, 362] on textarea "He's been involved in two projects that had some AI parts. We had conevrsation …" at bounding box center [542, 360] width 217 height 29
click at [437, 370] on textarea "He's been involved in two projects that had some AI parts. We had conevrsation …" at bounding box center [542, 360] width 217 height 29
click at [598, 370] on textarea "He's been involved in two projects that had some AI parts. We had conevrsation …" at bounding box center [542, 360] width 217 height 29
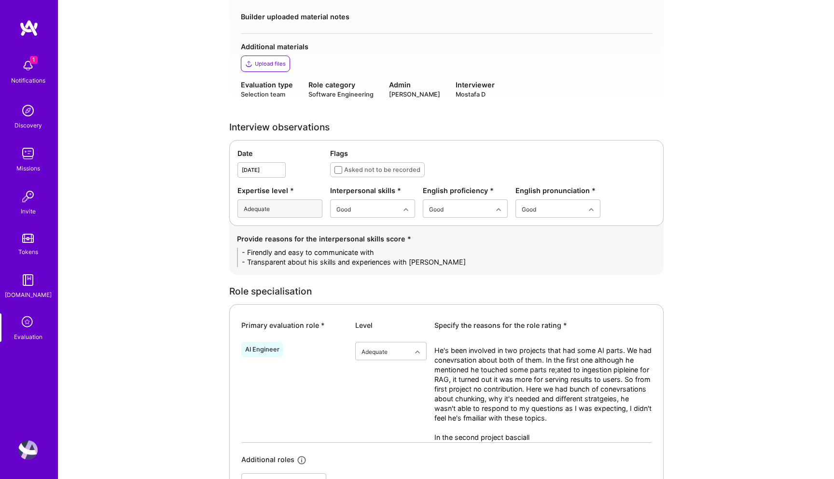
click at [626, 415] on textarea "He's been involved in two projects that had some AI parts. We had conevrsation …" at bounding box center [542, 394] width 217 height 97
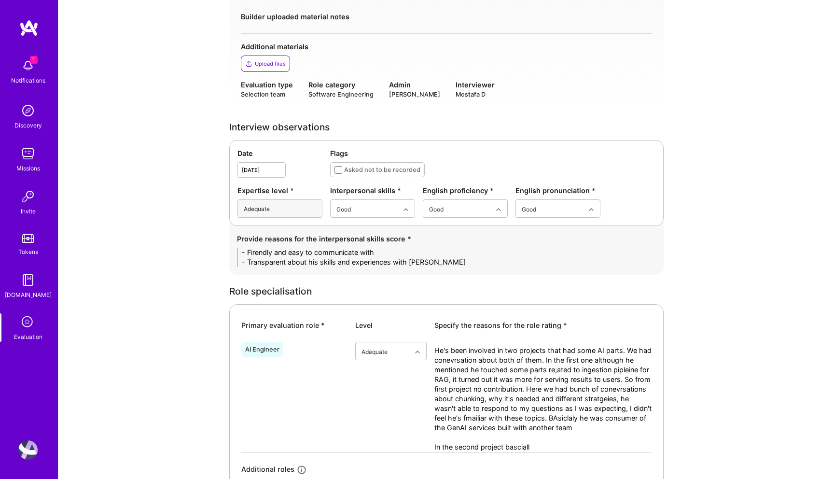
click at [517, 448] on textarea "He's been involved in two projects that had some AI parts. We had conevrsation …" at bounding box center [542, 399] width 217 height 106
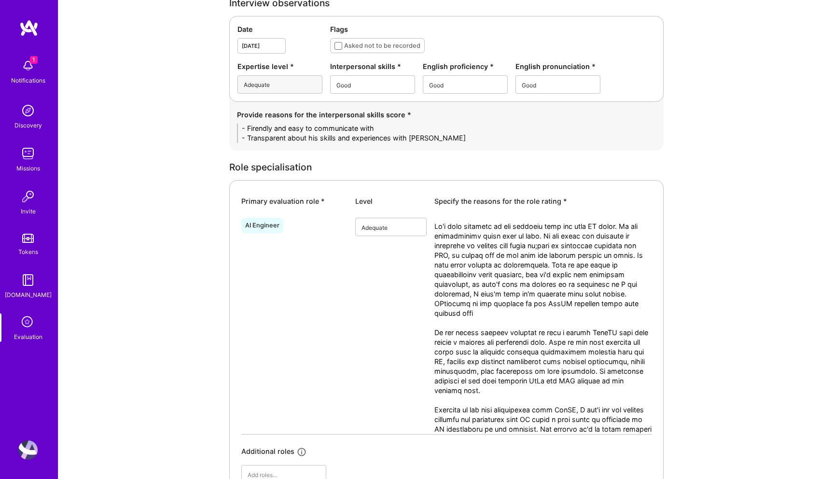
type textarea "He's been involved in two projects that had some AI parts. We had conevrsation …"
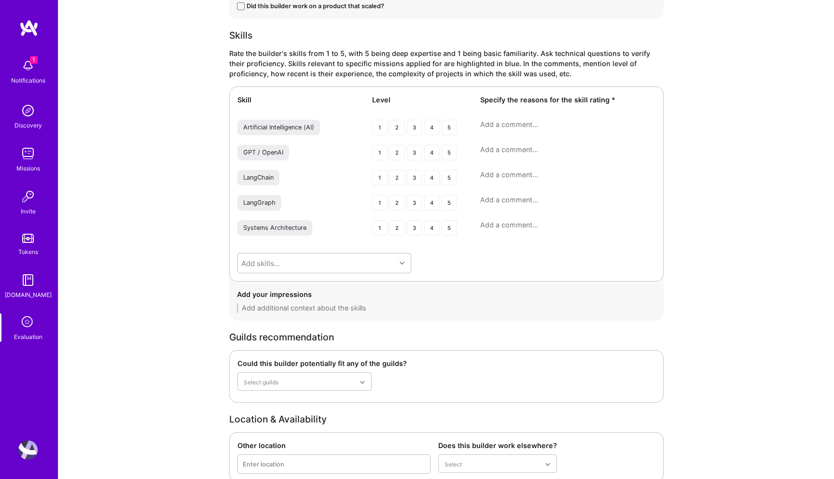
scroll to position [1534, 0]
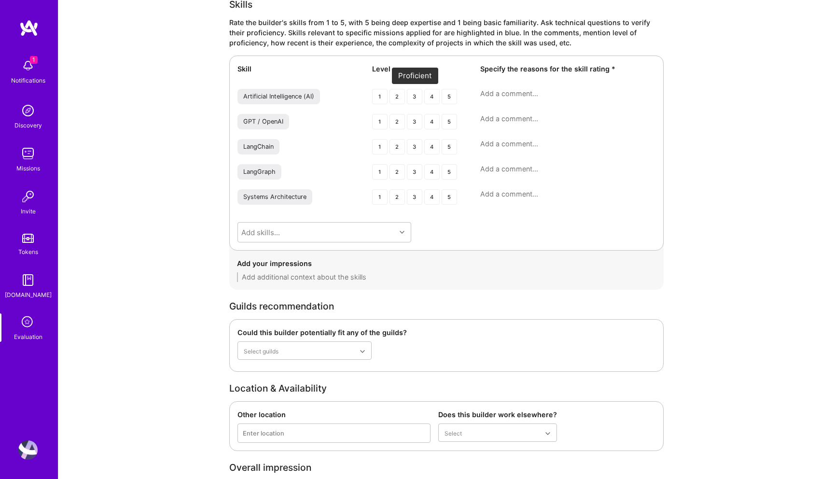
type textarea "He's been involved in two projects that had some AI parts. We had conevrsation …"
click at [410, 95] on div "3" at bounding box center [414, 96] width 15 height 15
click at [412, 123] on div "3" at bounding box center [414, 121] width 15 height 15
click at [401, 141] on div "2" at bounding box center [396, 146] width 15 height 15
click at [399, 170] on div "2" at bounding box center [396, 171] width 15 height 15
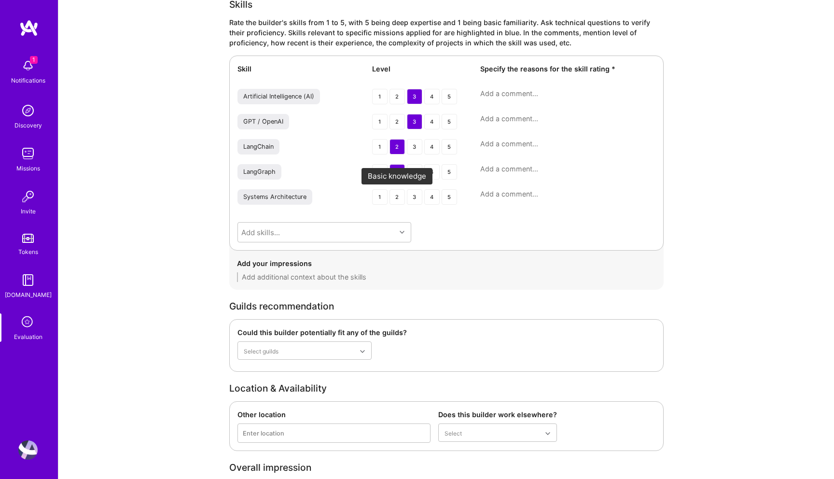
click at [402, 197] on div "2" at bounding box center [396, 196] width 15 height 15
click at [413, 198] on div "3" at bounding box center [414, 196] width 15 height 15
click at [486, 194] on textarea at bounding box center [567, 194] width 175 height 10
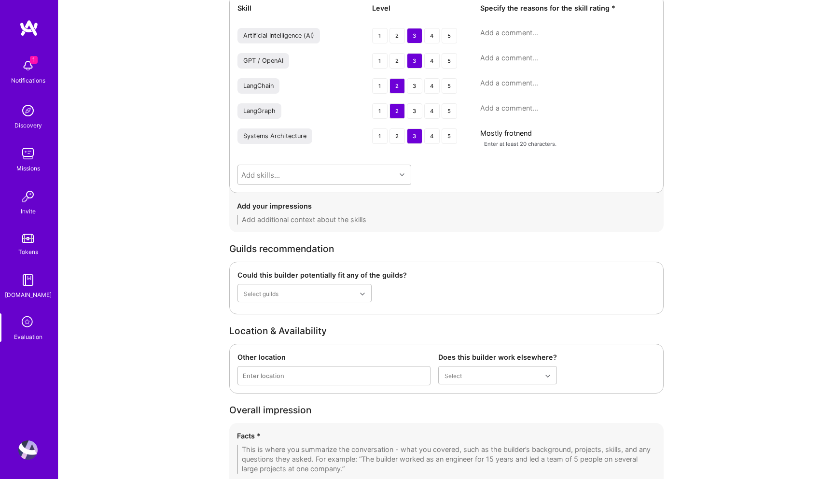
scroll to position [1739, 0]
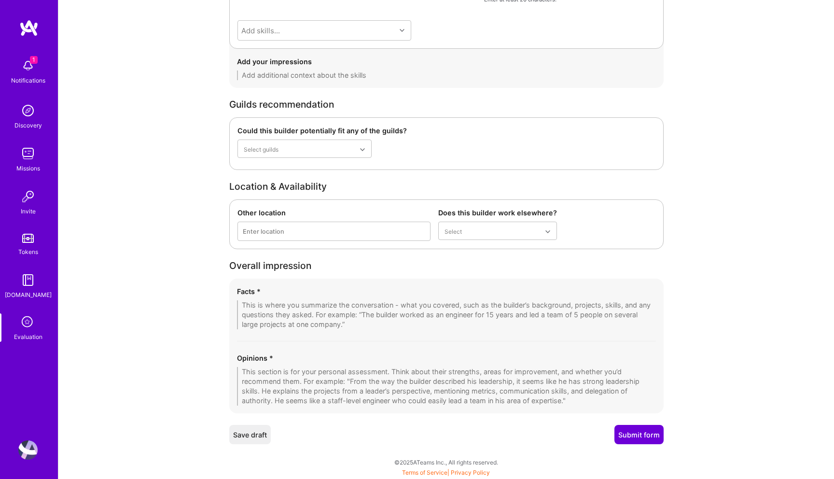
type textarea "Mostly frotnend"
click at [305, 382] on textarea at bounding box center [446, 386] width 419 height 39
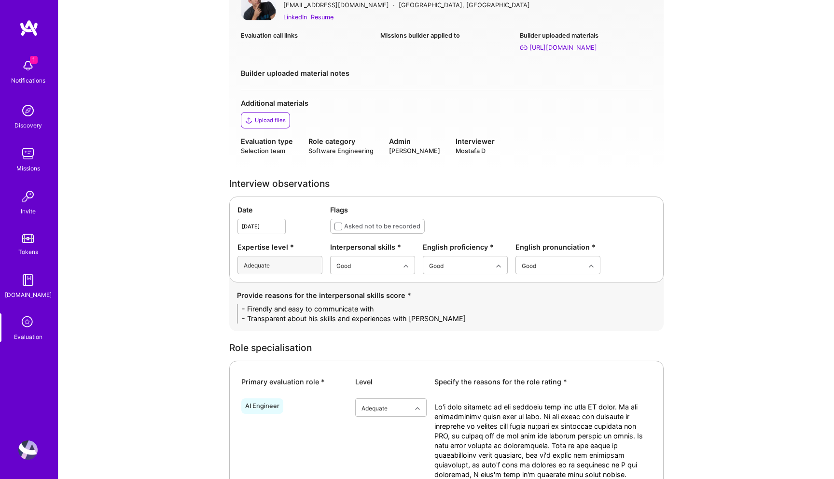
scroll to position [100, 0]
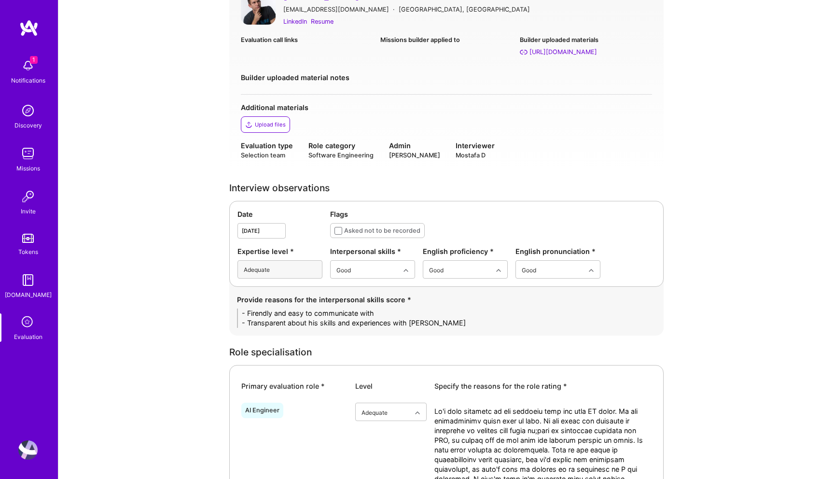
type textarea "Most of his career on frotnend side, his exposure to AI started with a project …"
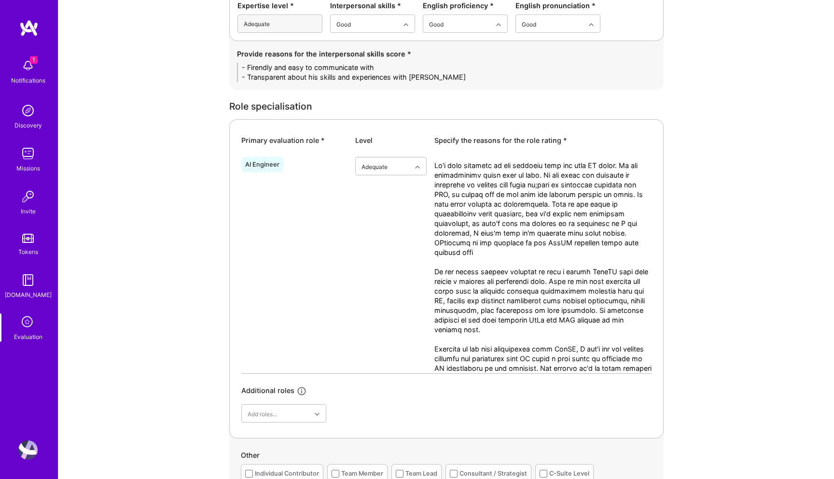
scroll to position [312, 0]
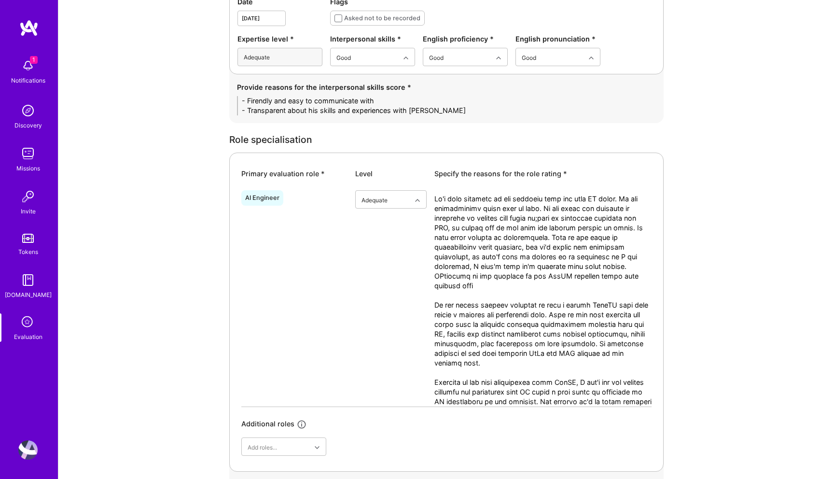
drag, startPoint x: 423, startPoint y: 111, endPoint x: 156, endPoint y: 93, distance: 268.0
paste textarea "• Friendly and approachable, easy to communicate with throughout the call. • Tr…"
drag, startPoint x: 273, startPoint y: 99, endPoint x: 146, endPoint y: 99, distance: 126.9
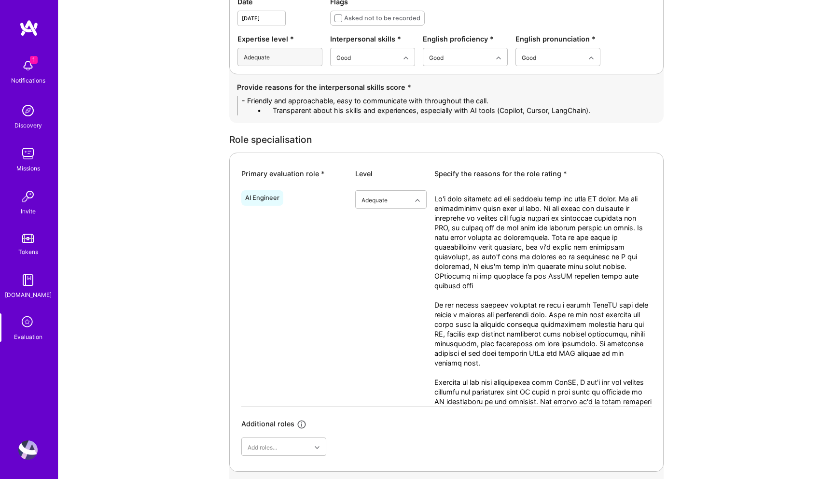
drag, startPoint x: 271, startPoint y: 111, endPoint x: 150, endPoint y: 106, distance: 121.2
drag, startPoint x: 456, startPoint y: 111, endPoint x: 638, endPoint y: 127, distance: 183.1
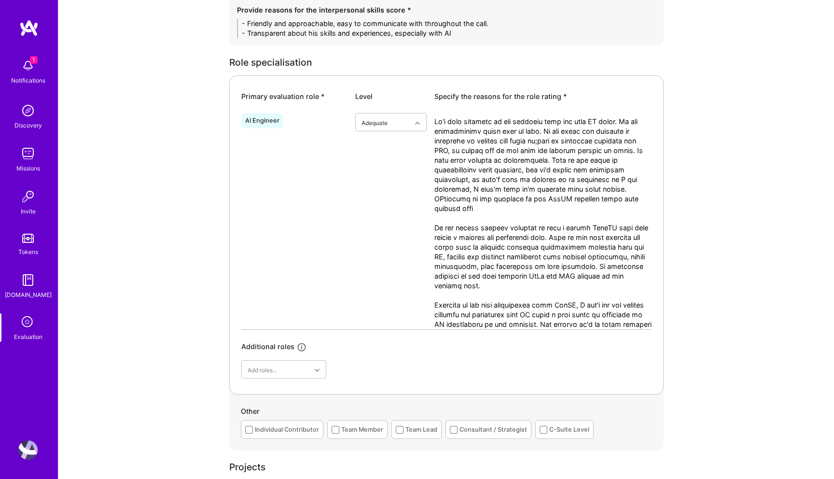
scroll to position [399, 0]
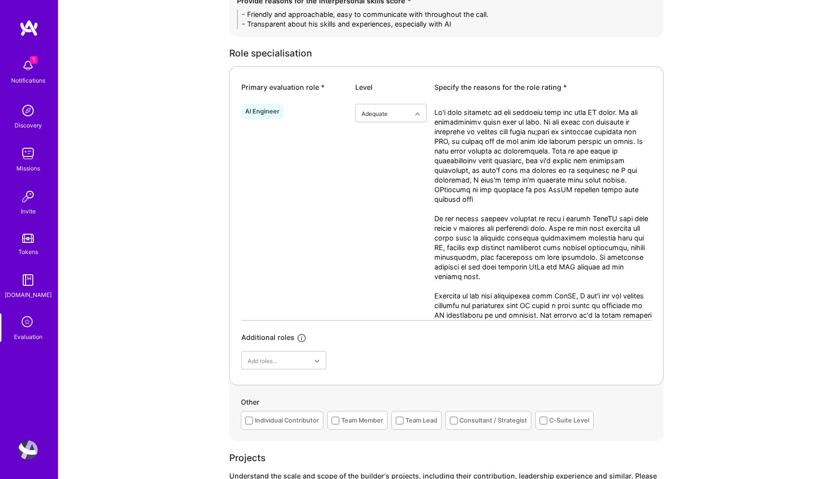
type textarea "- Friendly and approachable, easy to communicate with throughout the call. - Tr…"
click at [527, 195] on textarea at bounding box center [542, 214] width 217 height 212
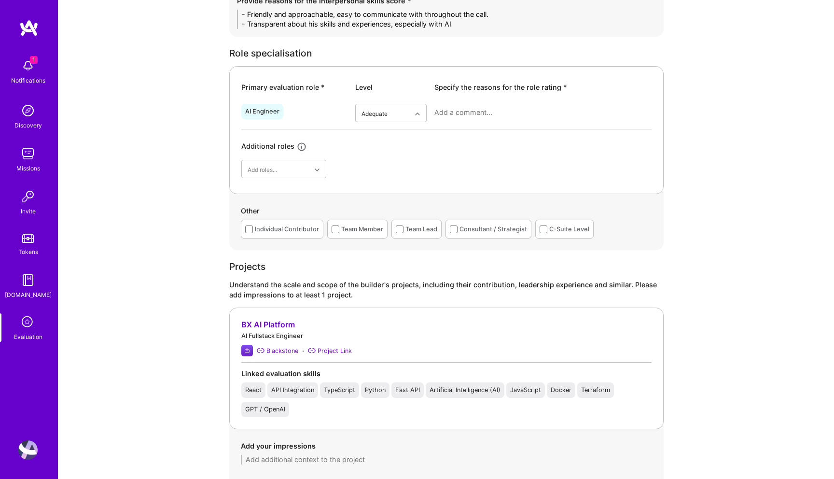
paste textarea "He has been involved in two projects that touched AI, but his contributions wer…"
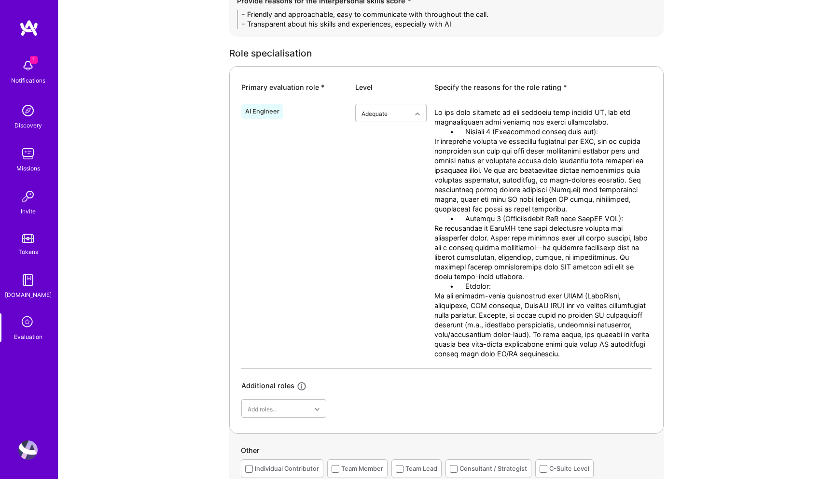
drag, startPoint x: 464, startPoint y: 139, endPoint x: 418, endPoint y: 140, distance: 45.8
click at [418, 140] on div "AI Engineer option Adequate, selected. Select is focused ,type to refine list, …" at bounding box center [446, 234] width 410 height 268
click at [617, 129] on textarea at bounding box center [542, 238] width 217 height 261
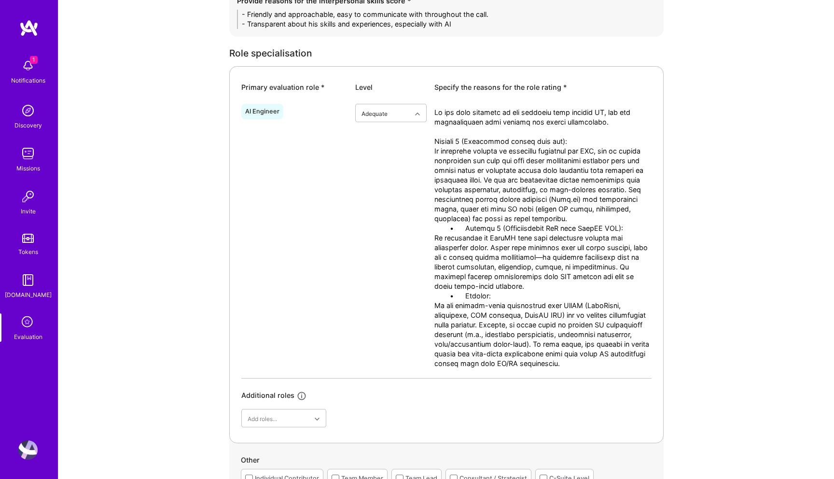
click at [624, 230] on textarea at bounding box center [542, 243] width 217 height 270
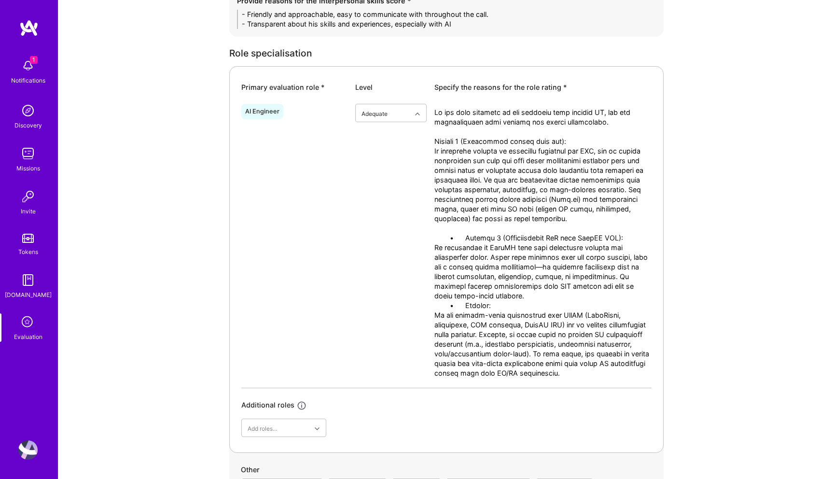
drag, startPoint x: 465, startPoint y: 248, endPoint x: 394, endPoint y: 248, distance: 70.9
click at [394, 248] on div "AI Engineer option Adequate, selected. Select is focused ,type to refine list, …" at bounding box center [446, 244] width 410 height 288
click at [506, 306] on textarea at bounding box center [542, 248] width 217 height 280
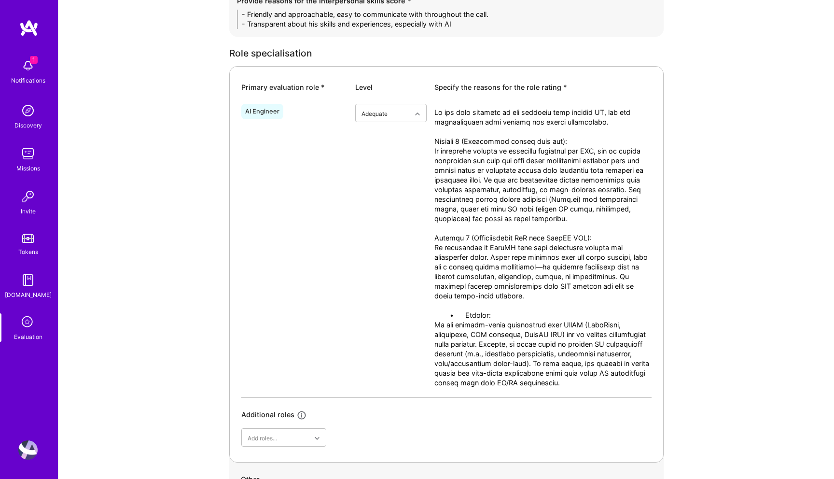
drag, startPoint x: 465, startPoint y: 327, endPoint x: 356, endPoint y: 325, distance: 108.6
click at [356, 325] on div "AI Engineer option Adequate, selected. Select is focused ,type to refine list, …" at bounding box center [446, 248] width 410 height 297
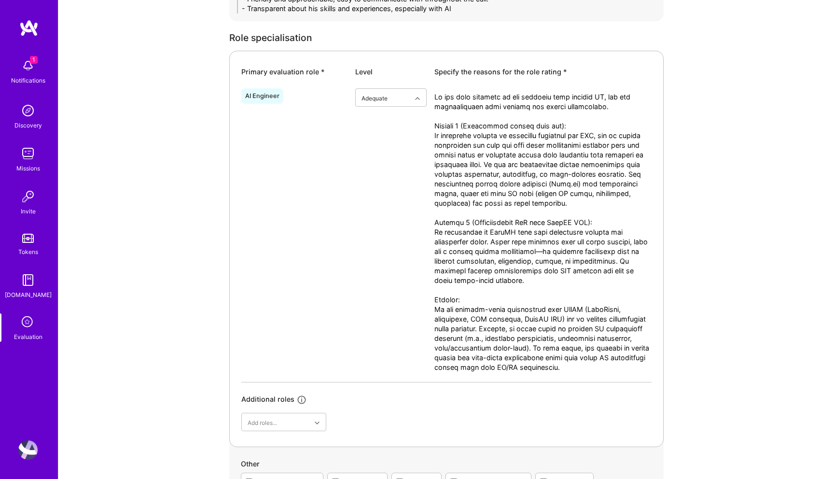
scroll to position [418, 0]
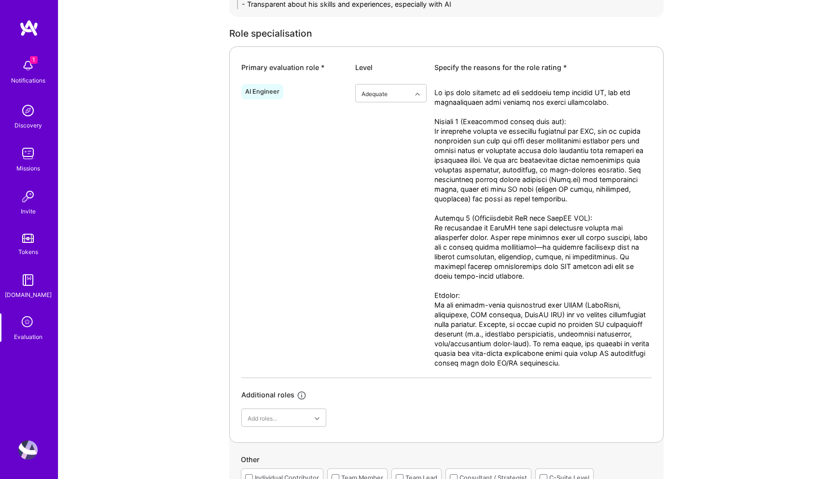
drag, startPoint x: 503, startPoint y: 342, endPoint x: 572, endPoint y: 354, distance: 70.5
click at [572, 354] on textarea at bounding box center [542, 233] width 217 height 290
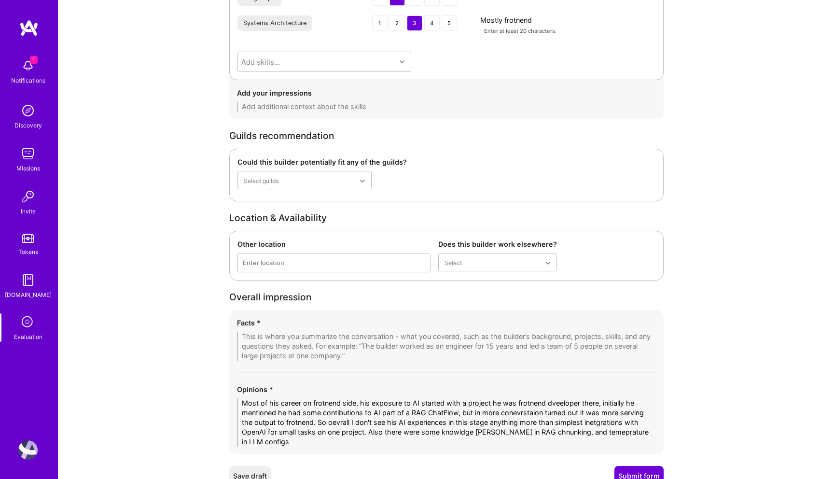
scroll to position [1816, 0]
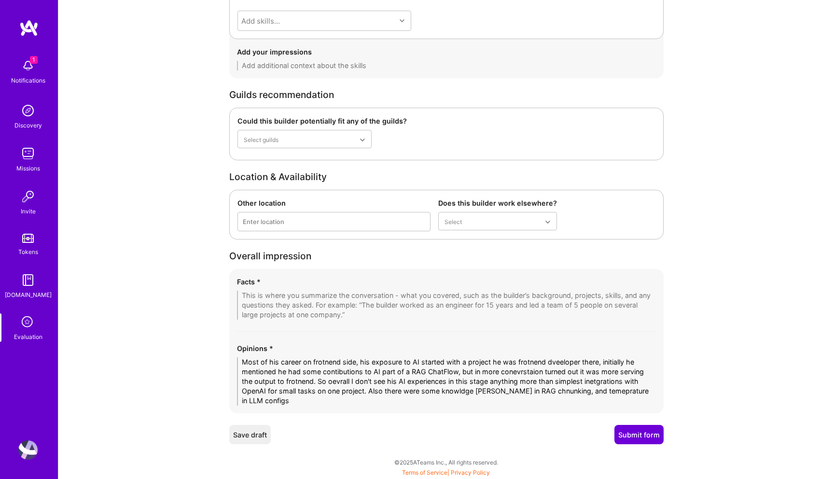
type textarea "He has been involved in two projects that touched AI, but his contributions wer…"
click at [350, 392] on textarea "Most of his career on frotnend side, his exposure to AI started with a project …" at bounding box center [446, 381] width 419 height 48
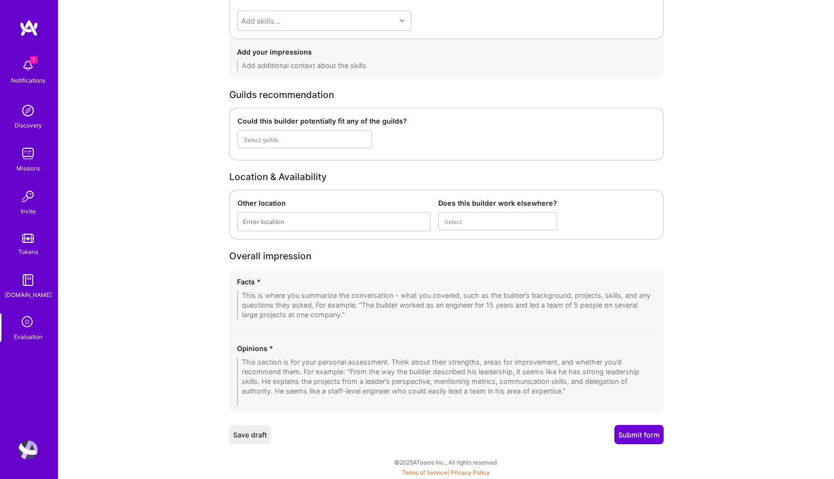
scroll to position [1806, 0]
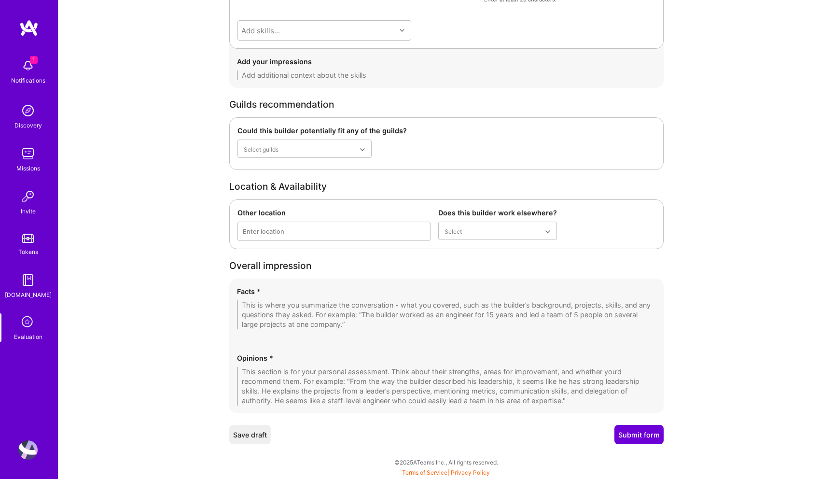
paste textarea "⸻ Overall, he is primarily a frontend/full-stack engineer with limited, entry-l…"
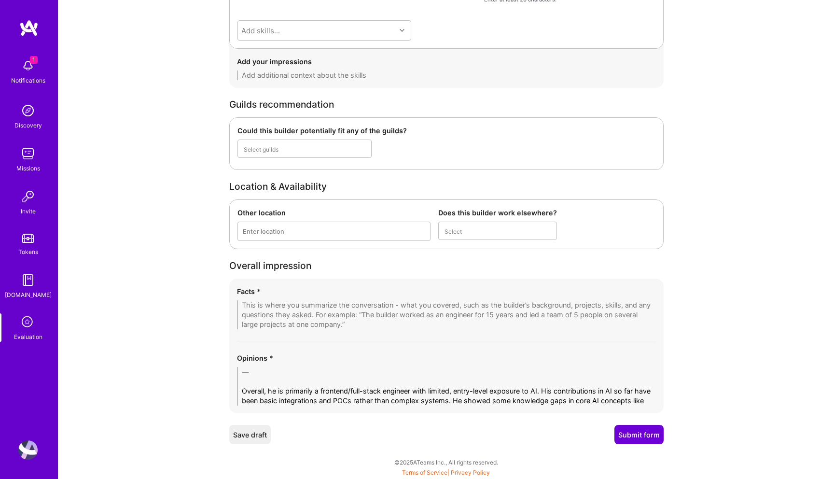
scroll to position [0, 0]
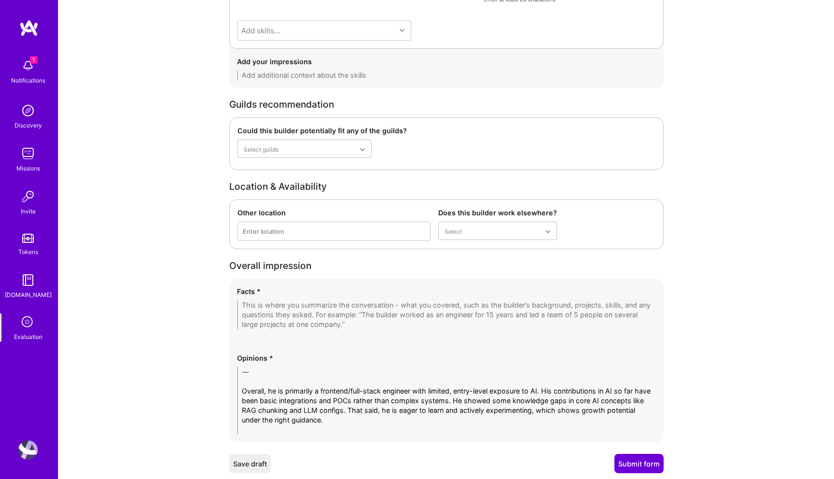
drag, startPoint x: 306, startPoint y: 390, endPoint x: 193, endPoint y: 381, distance: 113.8
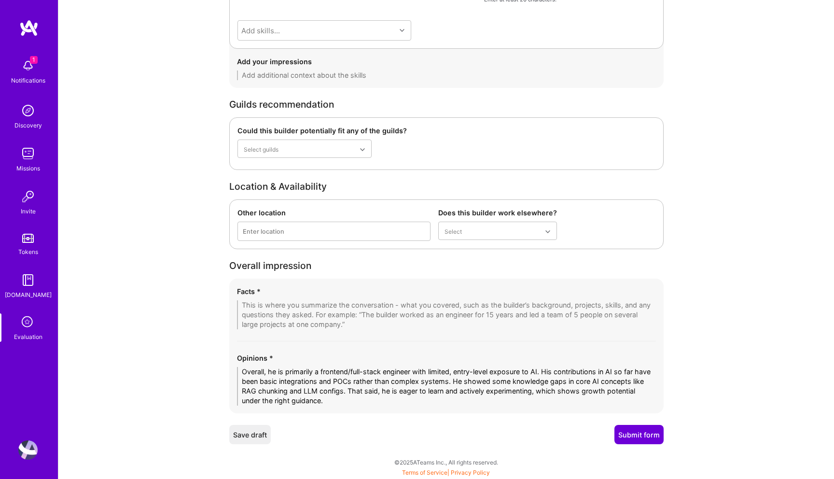
click at [355, 383] on textarea "Overall, he is primarily a frontend/full-stack engineer with limited, entry-lev…" at bounding box center [446, 386] width 419 height 39
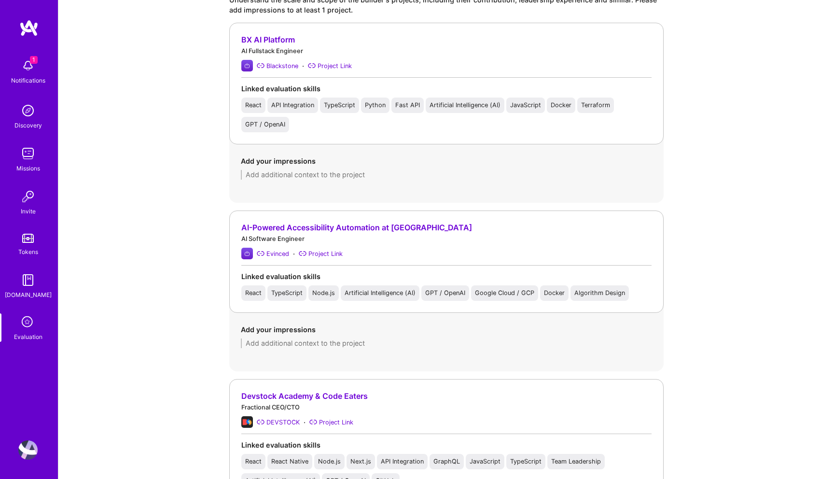
scroll to position [951, 0]
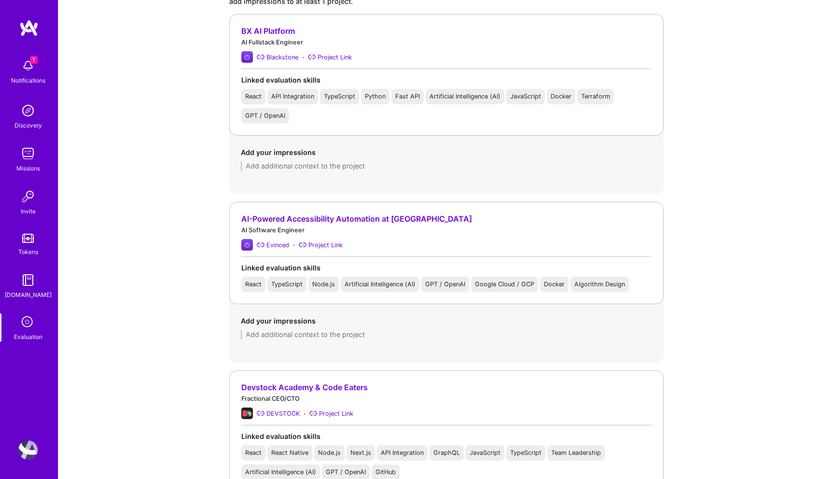
type textarea "Overall, he is primarily a frontend/full-stack engineer with limited, entry-lev…"
click at [301, 338] on textarea at bounding box center [446, 335] width 411 height 10
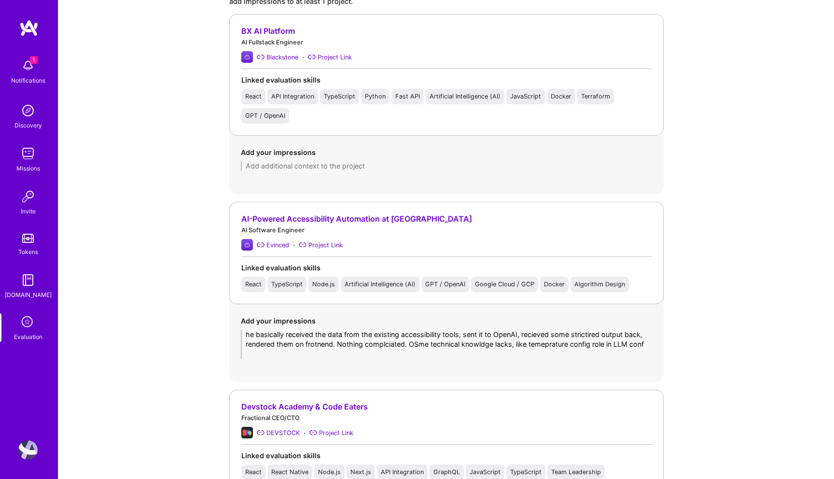
scroll to position [0, 0]
type textarea "he basically received the data from the existing accessibility tools, sent it t…"
click at [400, 377] on div "AI-Powered Accessibility Automation at Evinced AI Software Engineer Evinced · P…" at bounding box center [446, 292] width 434 height 180
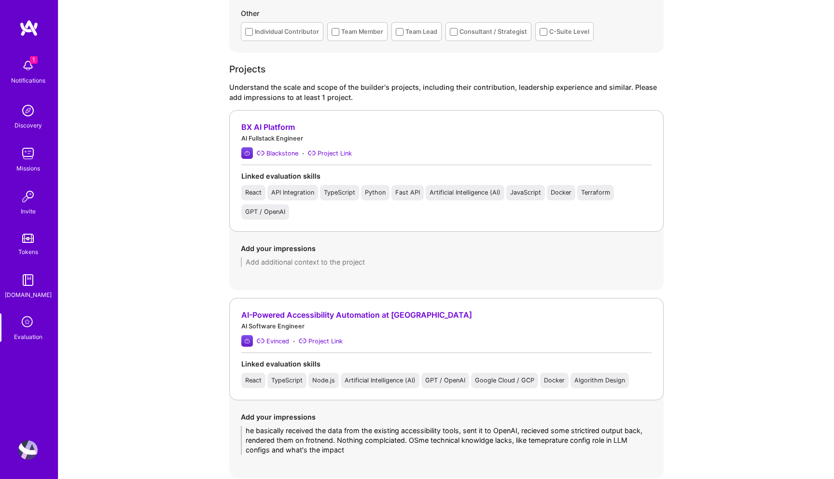
scroll to position [841, 0]
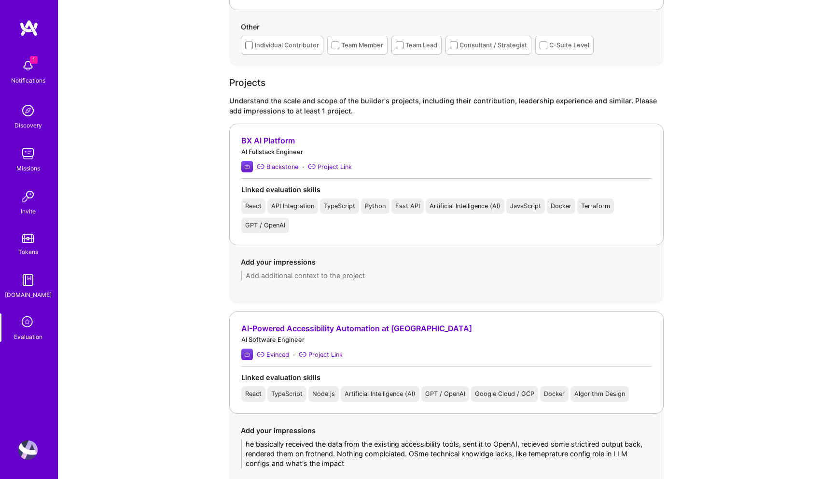
click at [331, 278] on textarea at bounding box center [446, 276] width 411 height 10
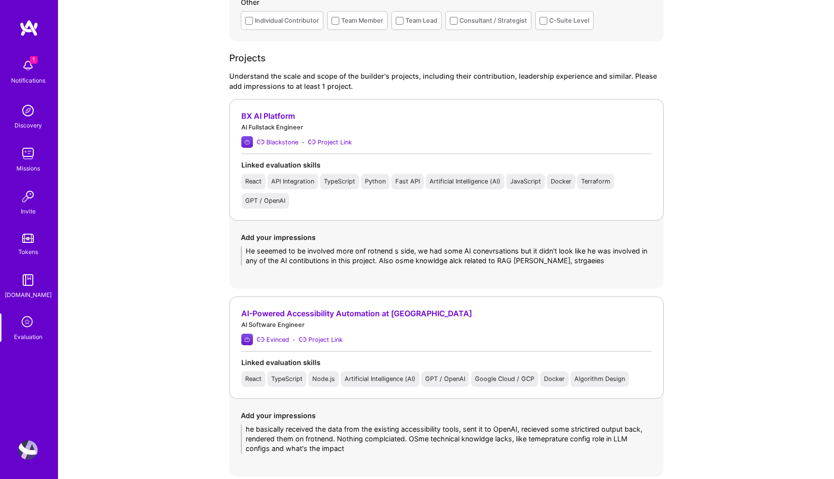
scroll to position [739, 0]
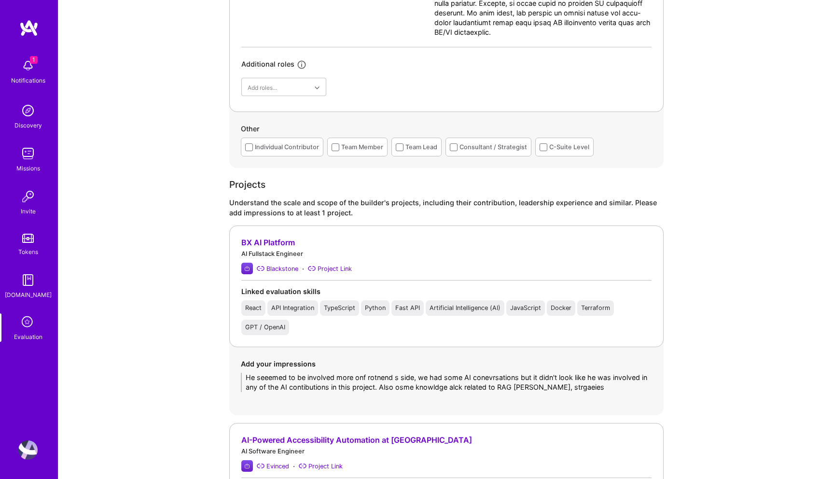
drag, startPoint x: 588, startPoint y: 388, endPoint x: 211, endPoint y: 372, distance: 377.2
click at [211, 372] on div "Evaluation feedback on builder Use this form to document your builder evaluatio…" at bounding box center [446, 412] width 776 height 2302
paste textarea "was primarily involved on the frontend side of the BX AI Platform, contributing…"
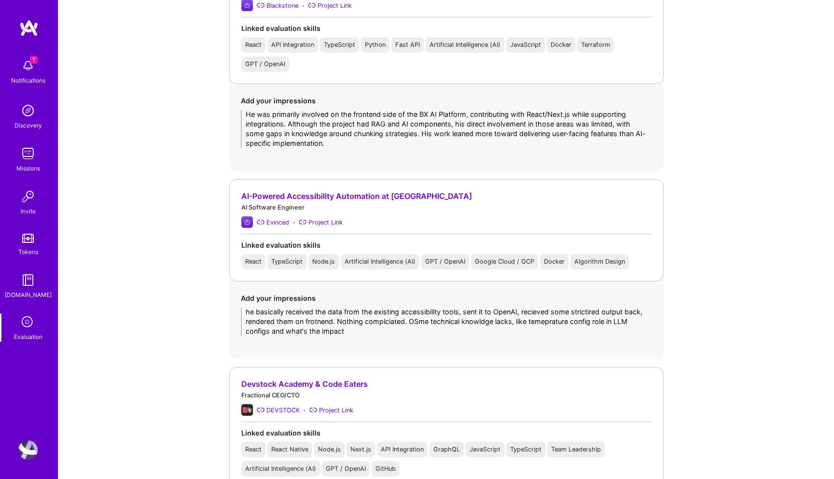
scroll to position [1004, 0]
type textarea "He was primarily involved on the frontend side of the BX AI Platform, contribut…"
drag, startPoint x: 353, startPoint y: 330, endPoint x: 187, endPoint y: 292, distance: 170.1
click at [187, 292] on div "Evaluation feedback on builder Use this form to document your builder evaluatio…" at bounding box center [446, 157] width 776 height 2322
paste textarea "He mainly worked on a PoC where existing accessibility tool outputs were passed…"
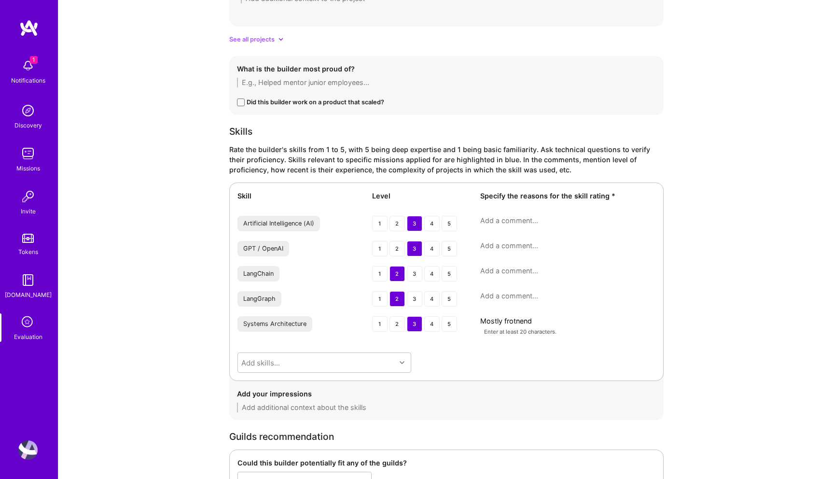
scroll to position [1547, 0]
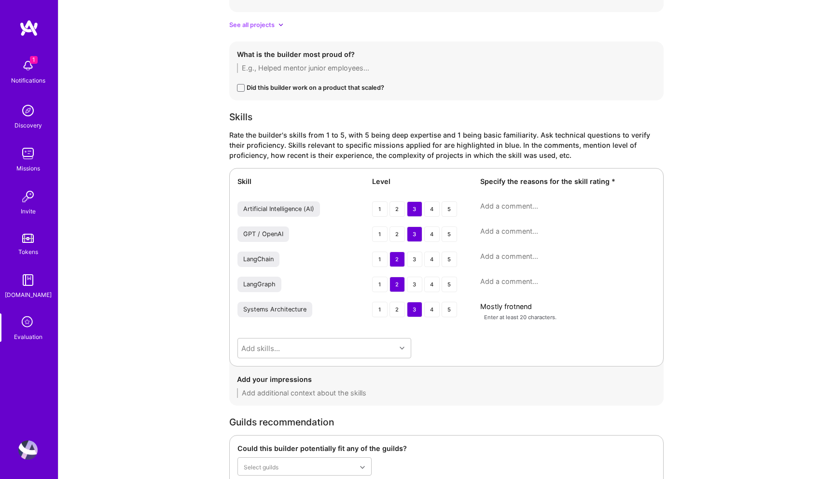
type textarea "He mainly worked on a PoC where existing accessibility tool outputs were passed…"
click at [501, 211] on div "Artificial Intelligence (AI) 1 2 3 4 5" at bounding box center [446, 209] width 418 height 17
click at [502, 206] on textarea at bounding box center [567, 206] width 175 height 10
paste textarea "He has limited direct AI engineering experience. Exposure is mostly through int…"
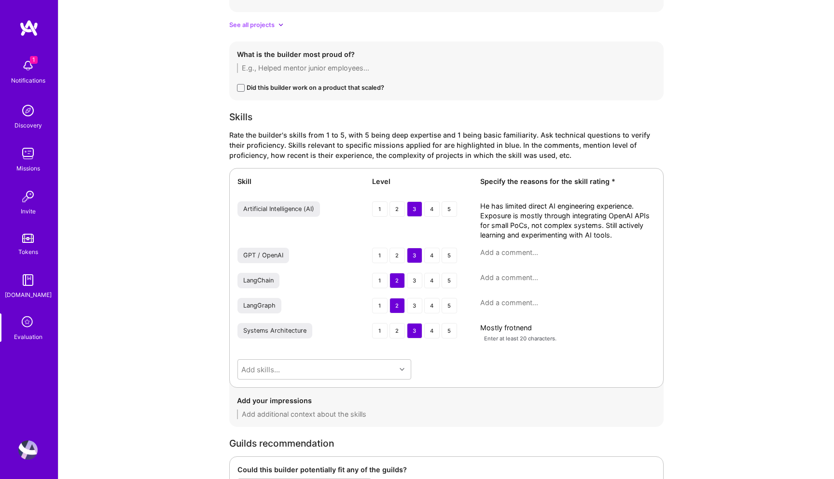
type textarea "He has limited direct AI engineering experience. Exposure is mostly through int…"
click at [501, 255] on textarea at bounding box center [567, 253] width 175 height 10
paste textarea "Used OpenAI SDKs in projects like the accessibility PoC and BX AI platform. Wor…"
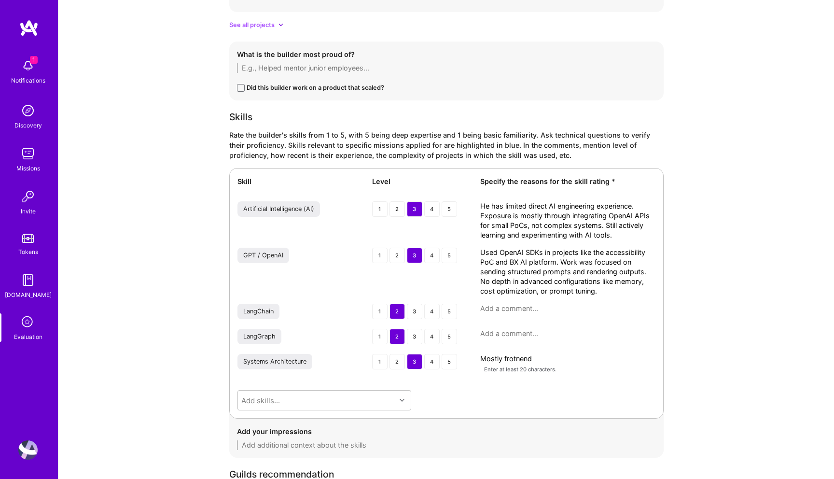
type textarea "Used OpenAI SDKs in projects like the accessibility PoC and BX AI platform. Wor…"
click at [496, 311] on textarea at bounding box center [567, 309] width 175 height 10
paste textarea "Mentioned exposure while working with document ingestion pipelines but at a sur…"
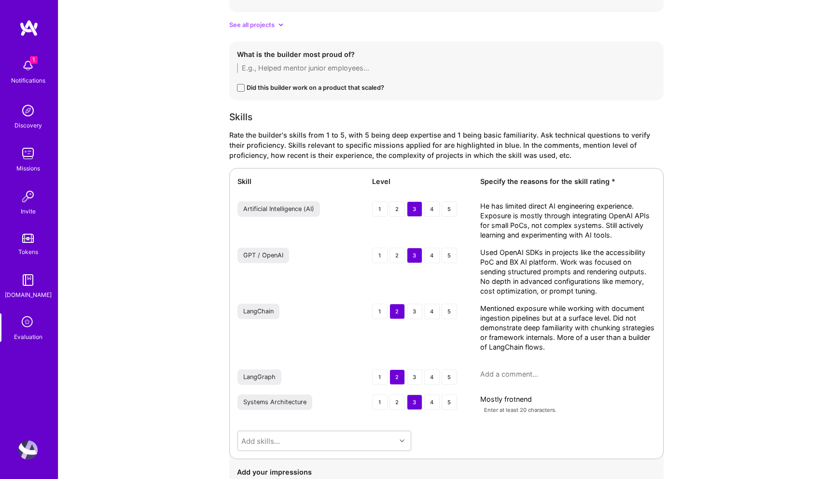
type textarea "Mentioned exposure while working with document ingestion pipelines but at a sur…"
click at [399, 374] on div "2" at bounding box center [396, 376] width 15 height 15
click at [415, 402] on div "3" at bounding box center [414, 401] width 15 height 15
drag, startPoint x: 546, startPoint y: 398, endPoint x: 410, endPoint y: 398, distance: 135.6
click at [410, 398] on div "Systems Architecture 1 2 3 4 5 Mostly frotnend Enter at least 20 characters." at bounding box center [446, 404] width 418 height 21
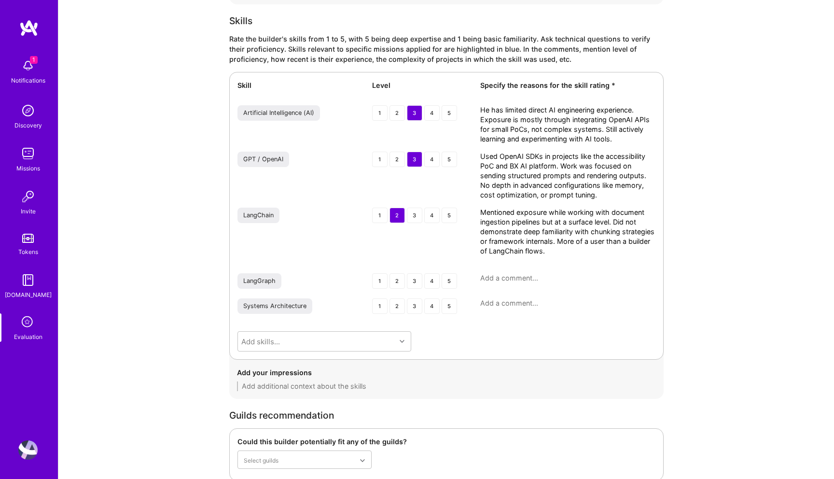
scroll to position [1954, 0]
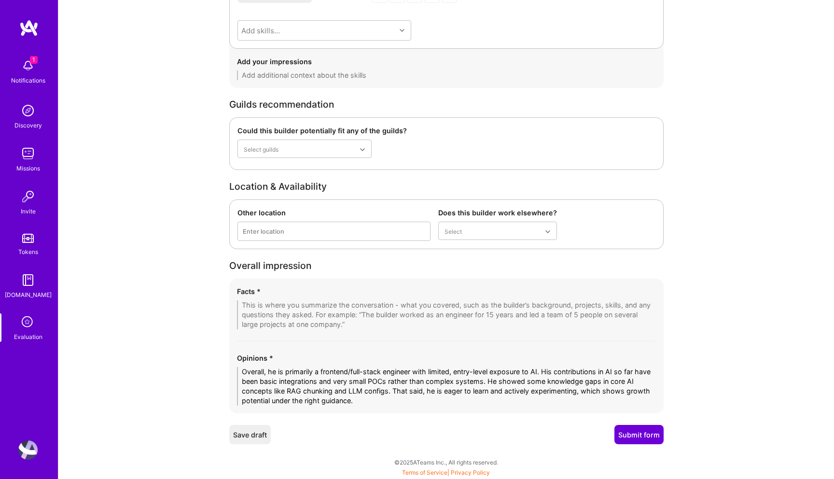
click at [262, 310] on textarea at bounding box center [446, 314] width 419 height 29
paste textarea "1. AI Exposure Mostly at PoC Level His AI work has primarily involved integrati…"
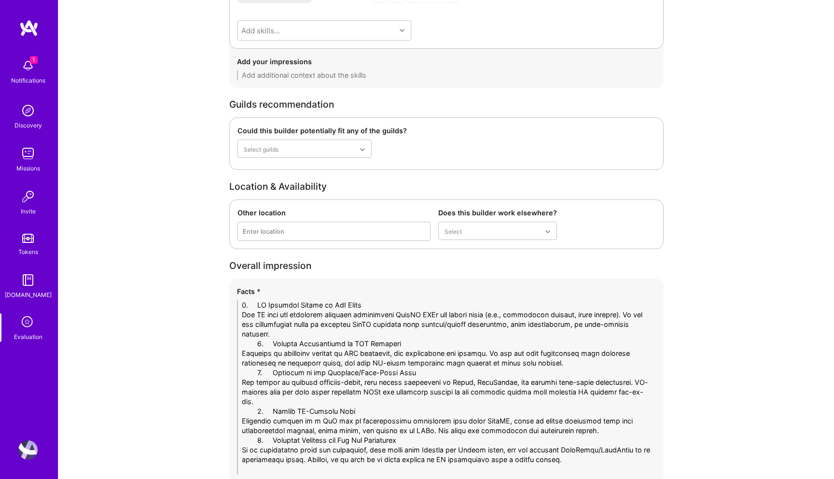
scroll to position [0, 0]
drag, startPoint x: 272, startPoint y: 318, endPoint x: 184, endPoint y: 312, distance: 87.5
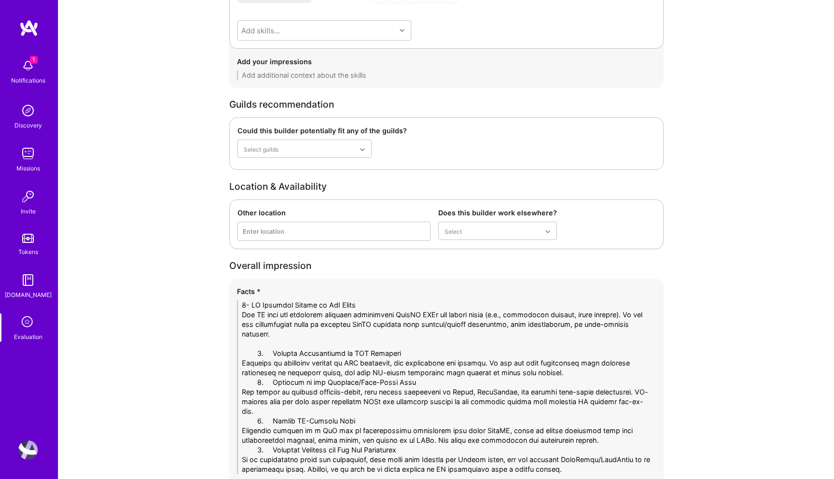
drag, startPoint x: 270, startPoint y: 352, endPoint x: 176, endPoint y: 352, distance: 94.6
click at [577, 375] on textarea at bounding box center [446, 387] width 419 height 174
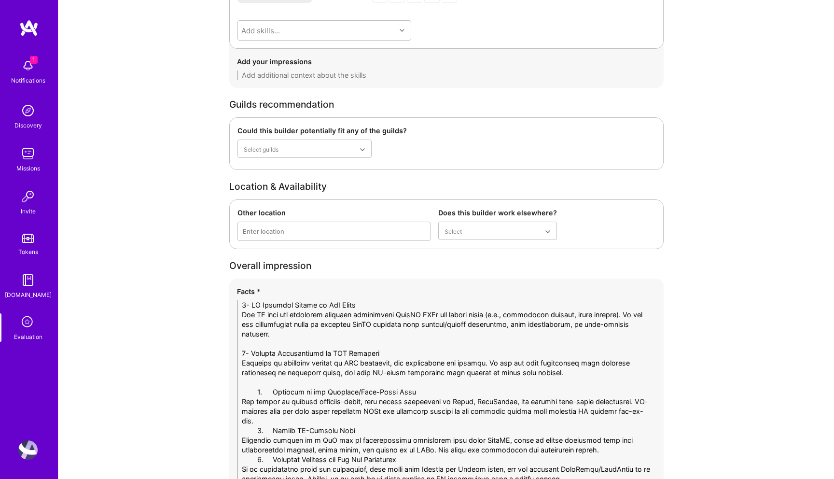
drag, startPoint x: 272, startPoint y: 393, endPoint x: 169, endPoint y: 393, distance: 102.8
click at [273, 420] on textarea at bounding box center [446, 391] width 419 height 183
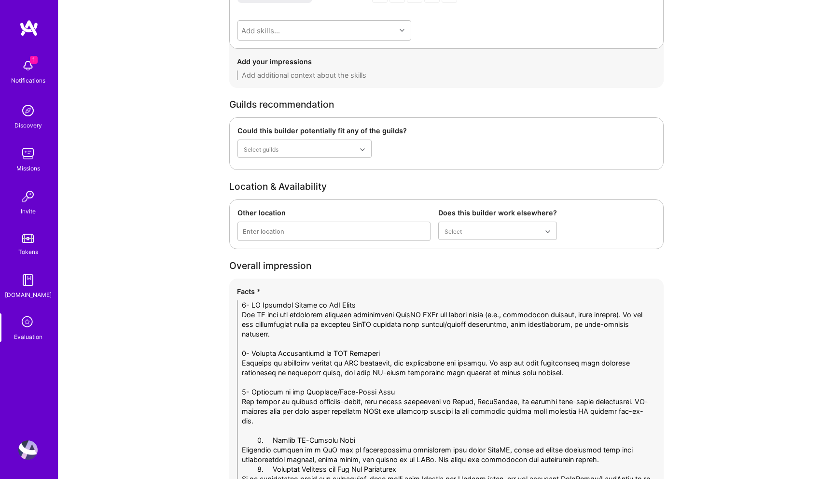
drag, startPoint x: 271, startPoint y: 442, endPoint x: 167, endPoint y: 442, distance: 103.8
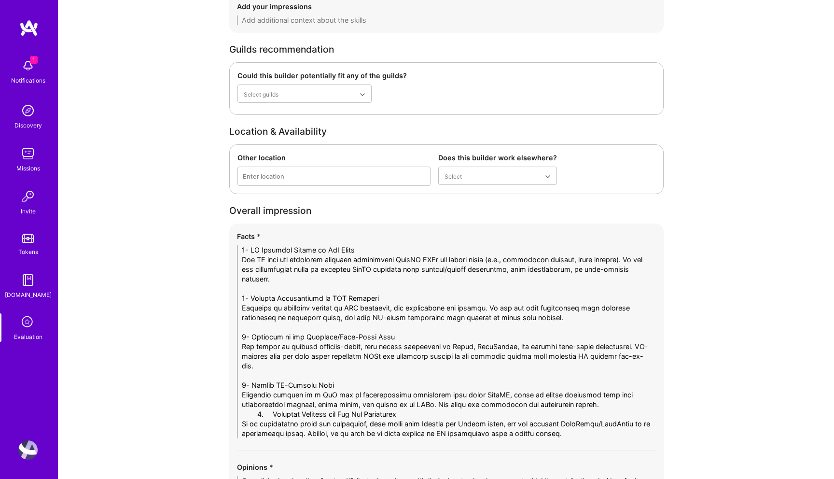
scroll to position [2020, 0]
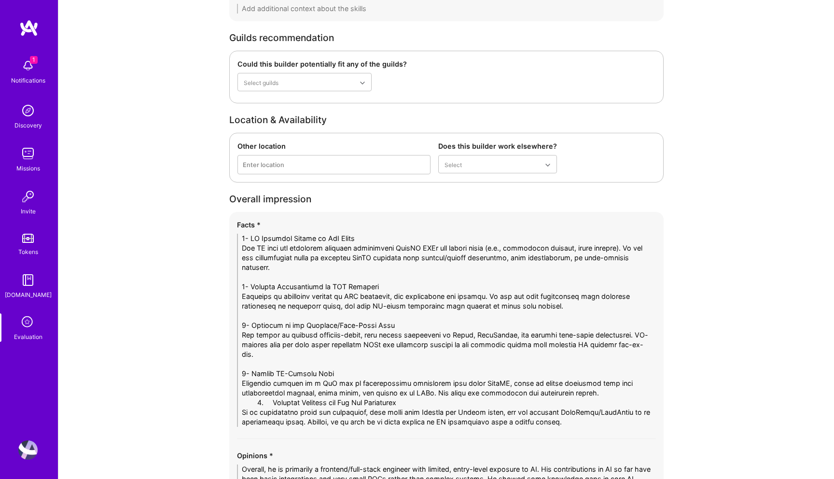
click at [596, 395] on textarea at bounding box center [446, 330] width 419 height 193
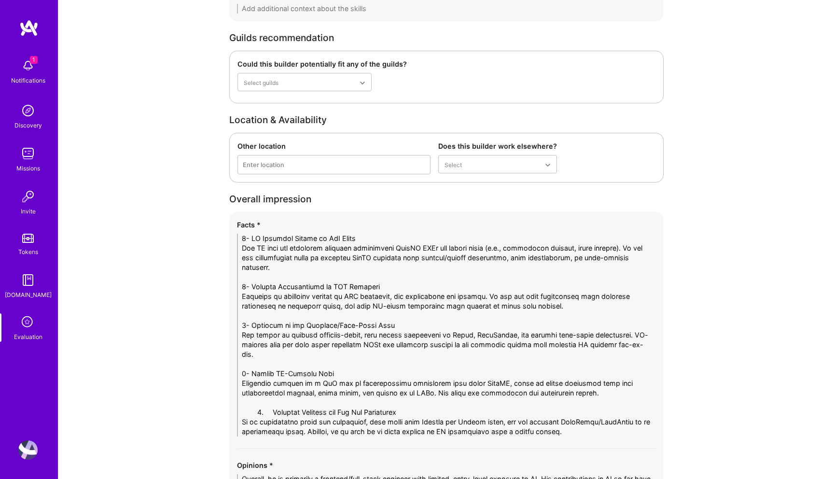
drag, startPoint x: 273, startPoint y: 410, endPoint x: 191, endPoint y: 410, distance: 82.0
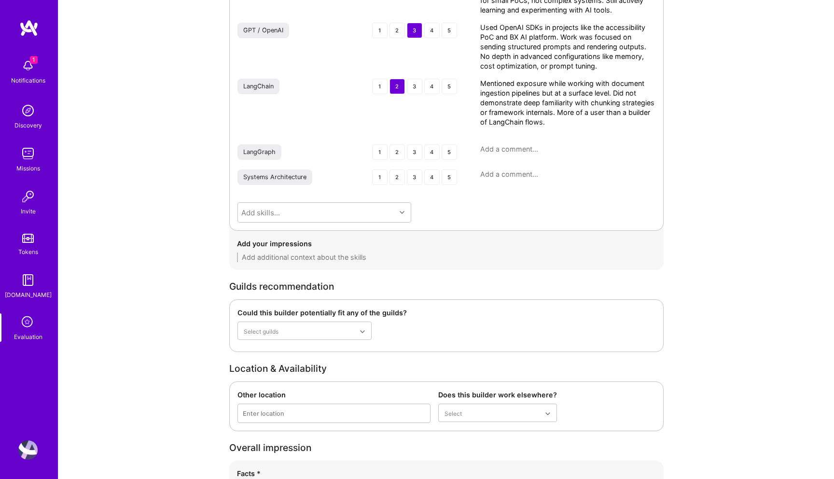
scroll to position [2127, 0]
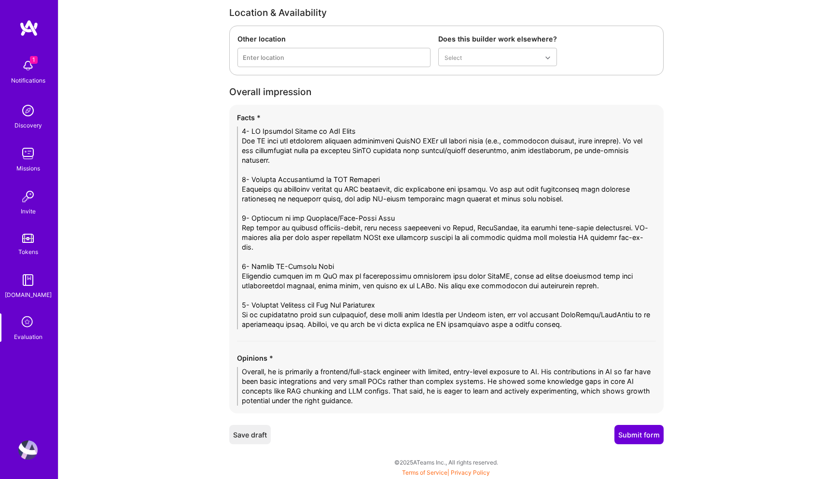
type textarea "1- AI Exposure Mostly at PoC Level His AI work has primarily involved integrati…"
click at [642, 436] on button "Submit form" at bounding box center [638, 434] width 49 height 19
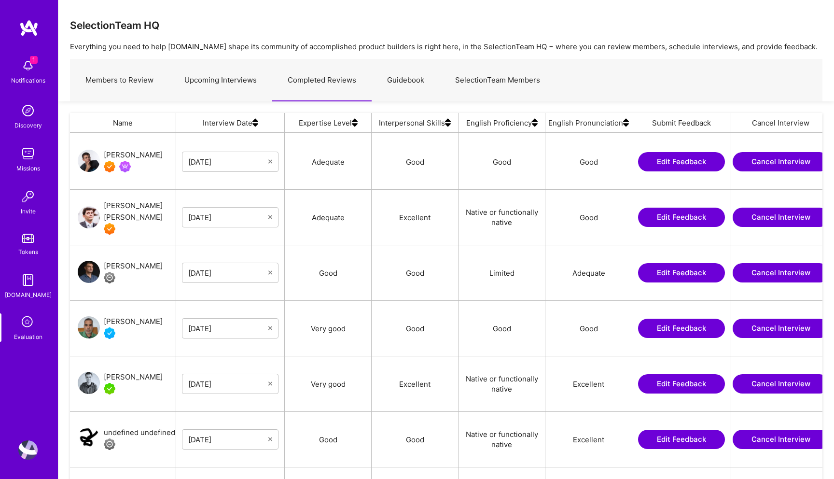
scroll to position [1083, 0]
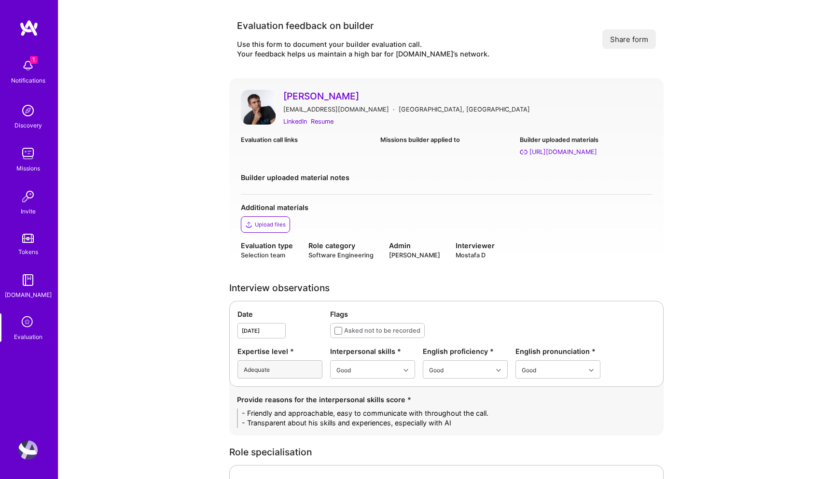
click at [288, 94] on link "[PERSON_NAME]" at bounding box center [467, 96] width 369 height 13
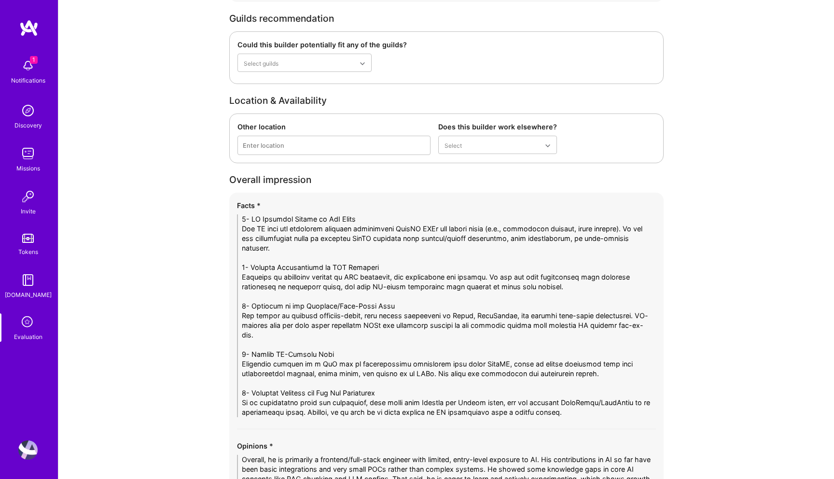
scroll to position [2127, 0]
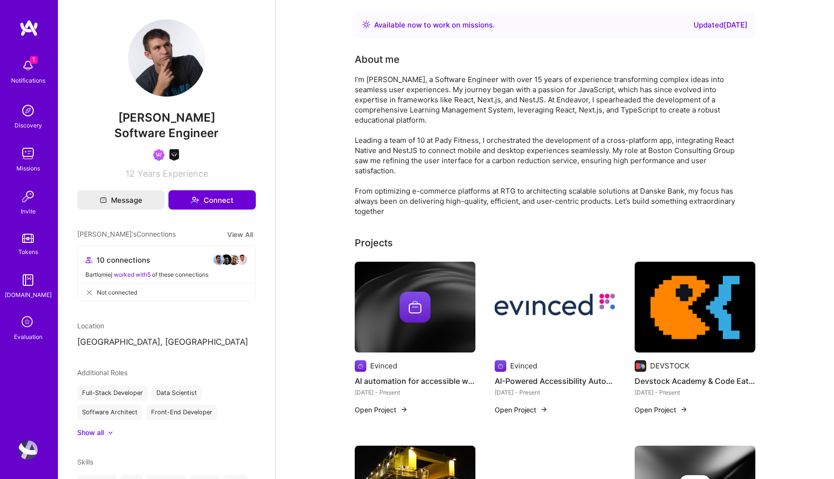
drag, startPoint x: 211, startPoint y: 120, endPoint x: 116, endPoint y: 119, distance: 94.6
click at [116, 119] on span "[PERSON_NAME]" at bounding box center [166, 118] width 179 height 14
copy span "[PERSON_NAME]"
